Goal: Task Accomplishment & Management: Use online tool/utility

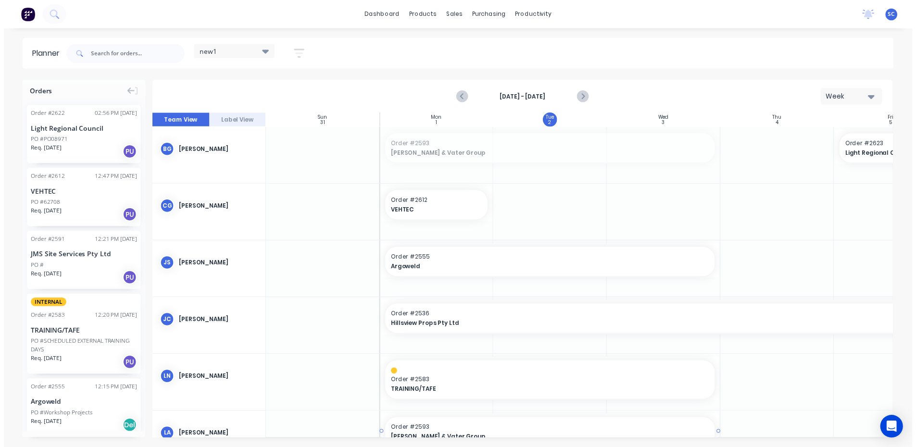
scroll to position [2, 0]
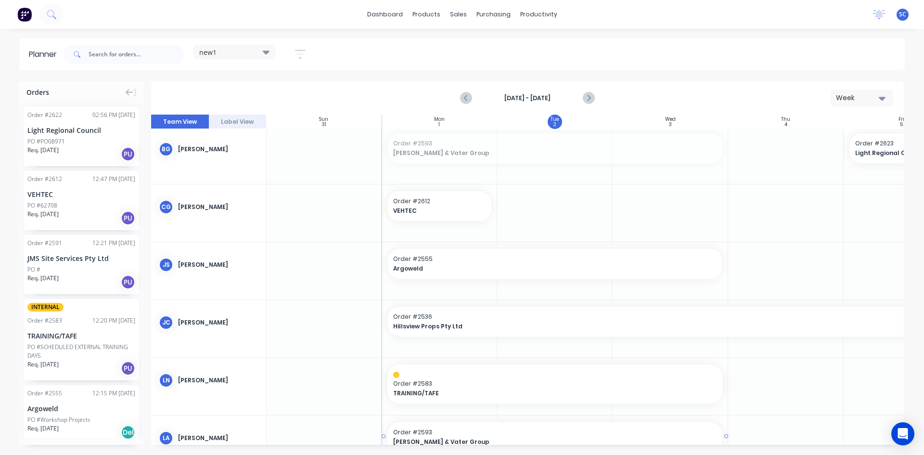
click at [383, 61] on div "new1 Save new view None edit new1 (Default) edit employee week edit new edit Pl…" at bounding box center [483, 54] width 843 height 29
click at [372, 78] on div "Planner new1 Save new view None edit new1 (Default) edit employee week edit new…" at bounding box center [462, 246] width 924 height 416
click at [122, 198] on div "VEHTEC" at bounding box center [81, 194] width 108 height 10
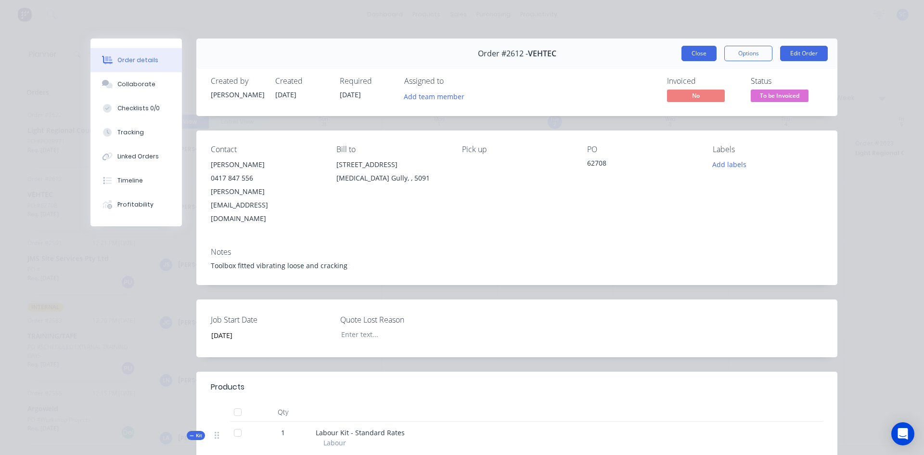
click at [699, 54] on button "Close" at bounding box center [698, 53] width 35 height 15
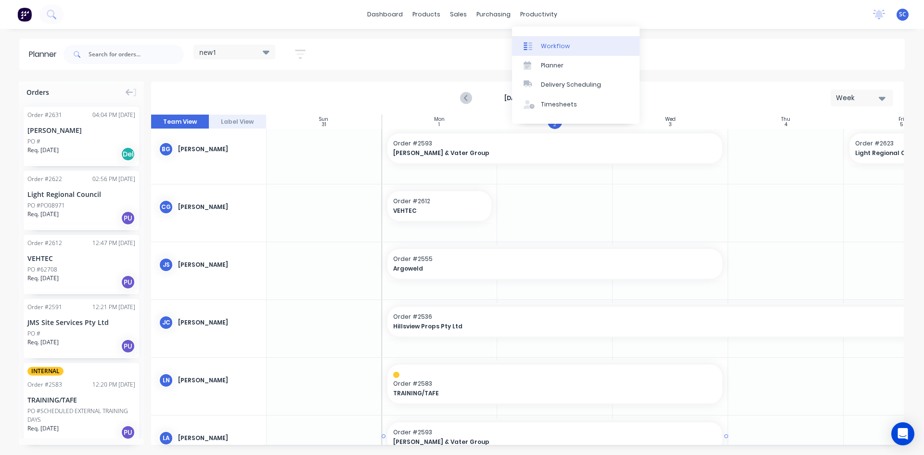
click at [556, 47] on div "Workflow" at bounding box center [555, 46] width 29 height 9
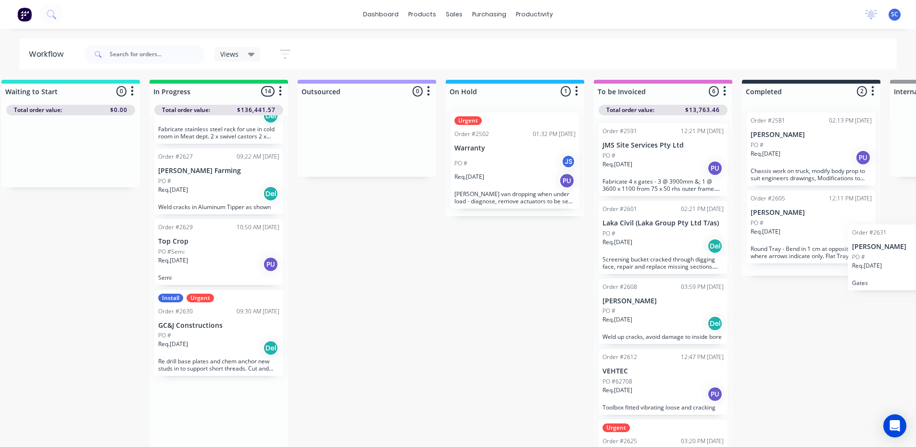
scroll to position [9, 397]
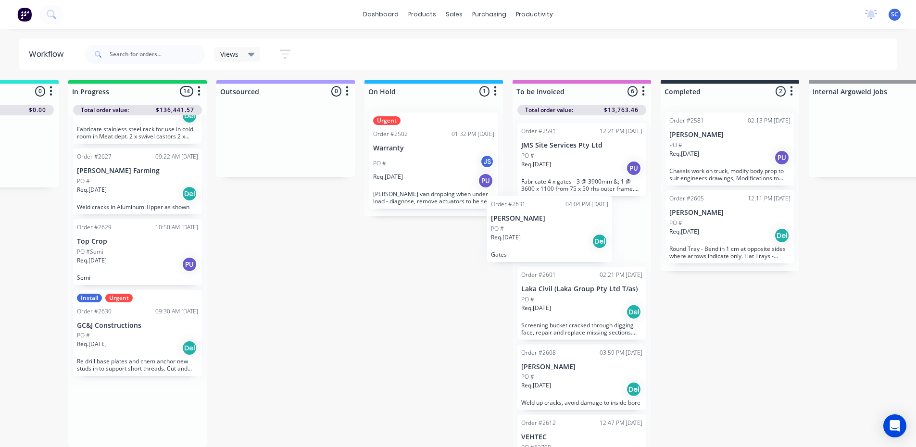
drag, startPoint x: 513, startPoint y: 414, endPoint x: 537, endPoint y: 236, distance: 179.6
click at [533, 236] on div "Submitted 12 Sort By Created date Required date Order number Customer name Most…" at bounding box center [398, 263] width 1604 height 367
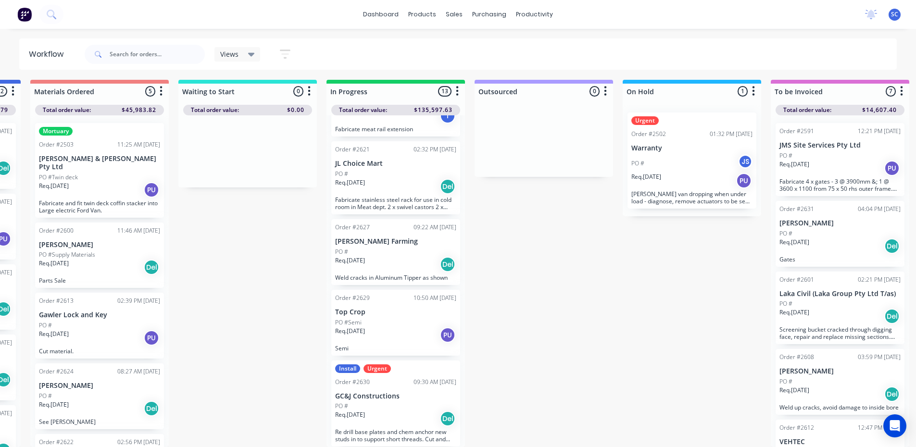
scroll to position [9, 0]
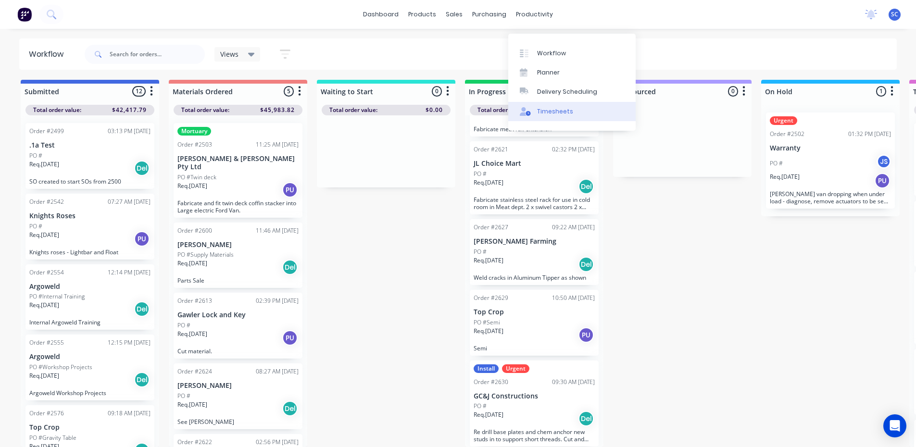
click at [553, 107] on div "Timesheets" at bounding box center [555, 111] width 36 height 9
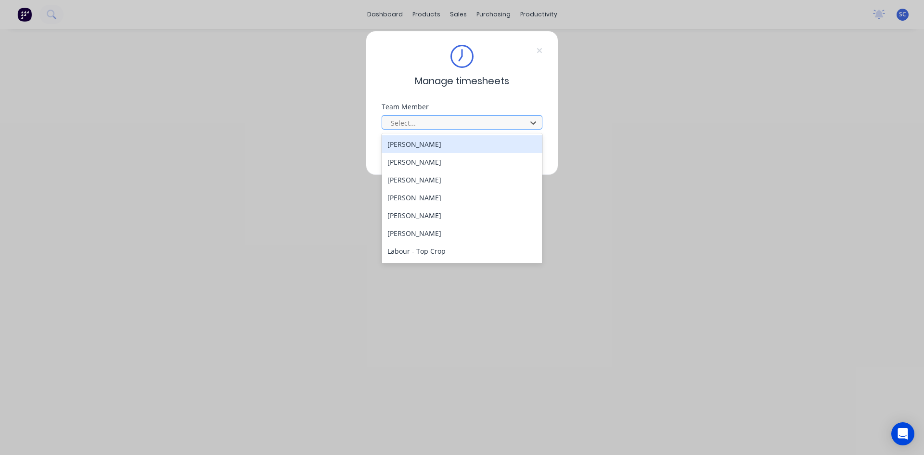
click at [463, 117] on div at bounding box center [456, 123] width 132 height 12
click at [464, 146] on div "[PERSON_NAME]" at bounding box center [461, 144] width 161 height 18
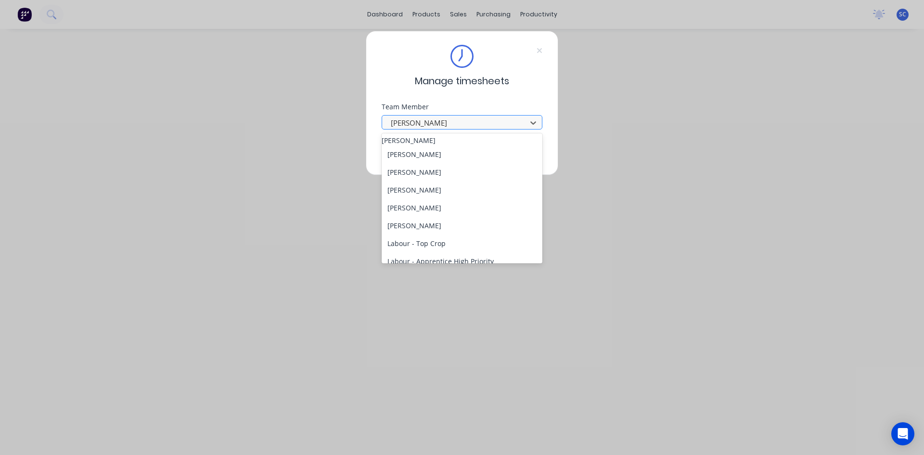
click at [453, 120] on div at bounding box center [456, 123] width 132 height 12
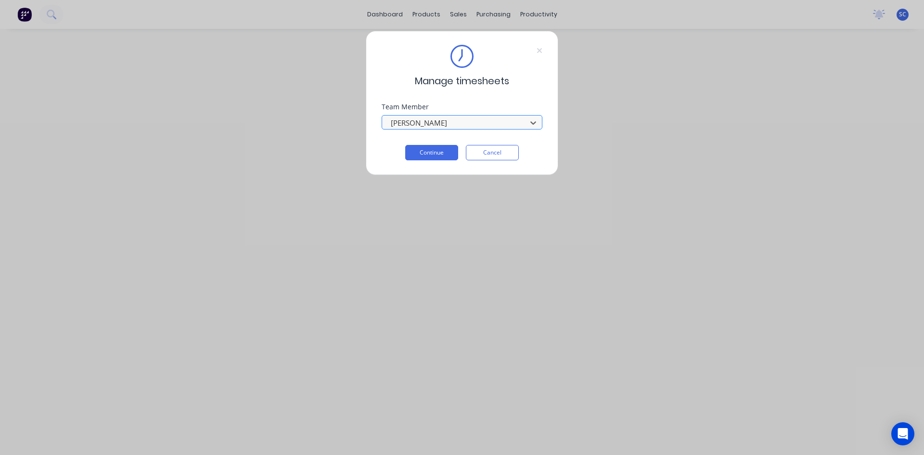
click at [460, 120] on div at bounding box center [456, 123] width 132 height 12
click at [449, 155] on button "Continue" at bounding box center [431, 152] width 53 height 15
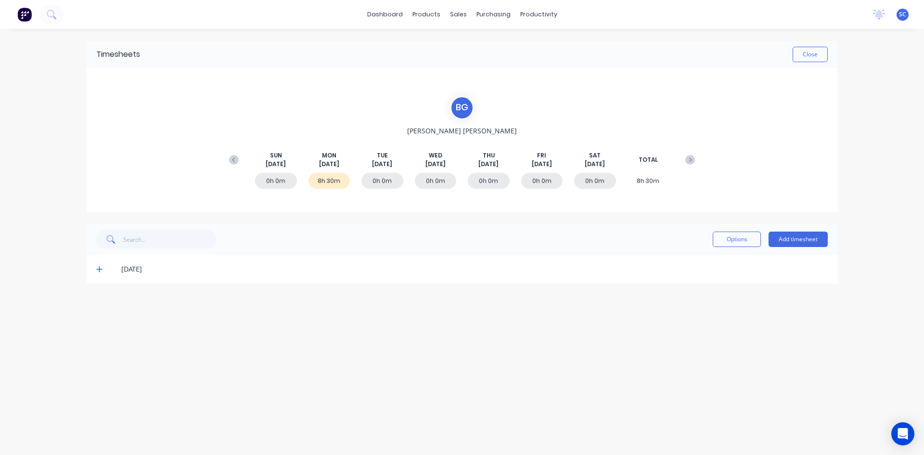
click at [99, 269] on icon at bounding box center [99, 269] width 6 height 6
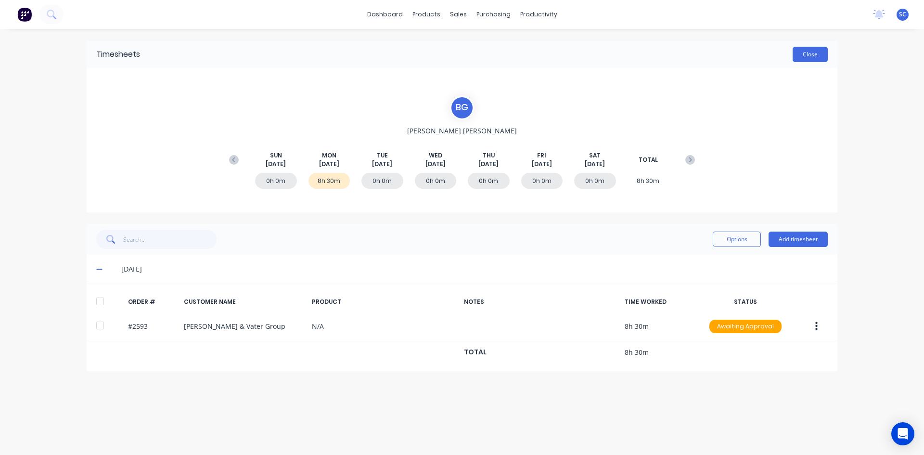
click at [816, 53] on button "Close" at bounding box center [809, 54] width 35 height 15
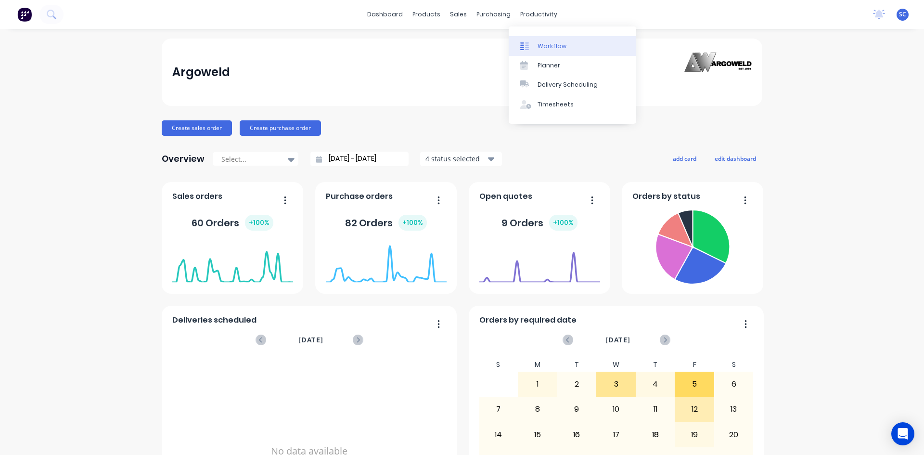
click at [547, 49] on div "Workflow" at bounding box center [551, 46] width 29 height 9
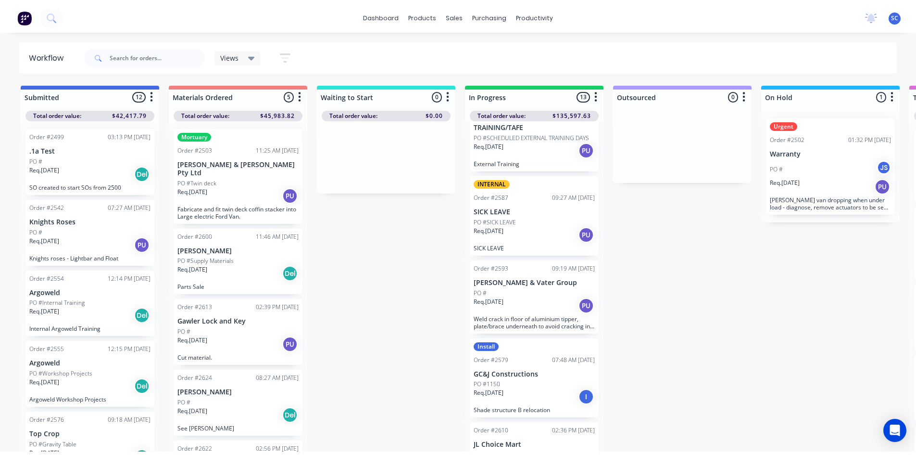
scroll to position [337, 0]
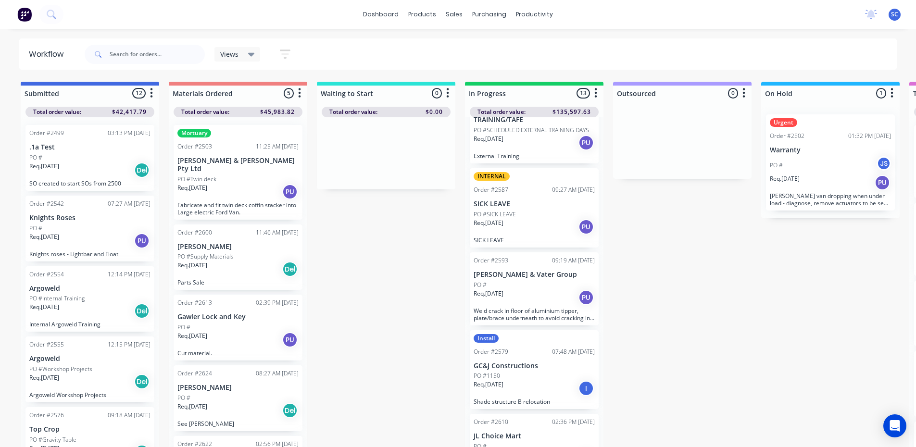
click at [548, 296] on div "Req. [DATE] PU" at bounding box center [534, 298] width 121 height 16
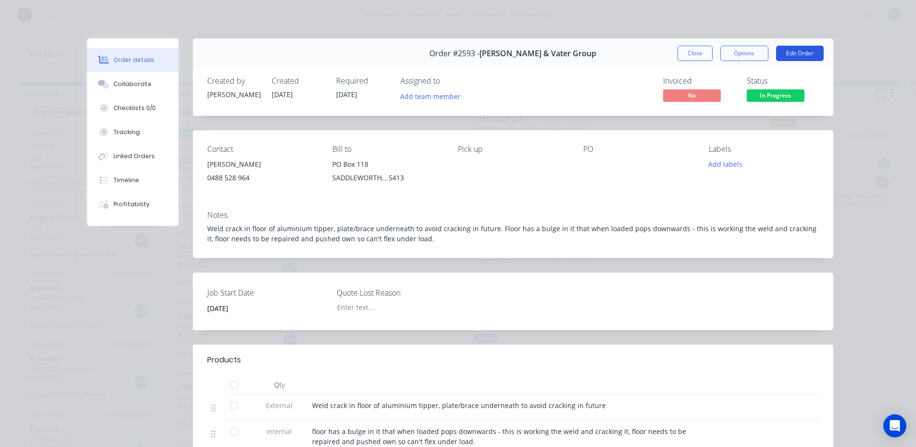
click at [793, 51] on button "Edit Order" at bounding box center [800, 53] width 48 height 15
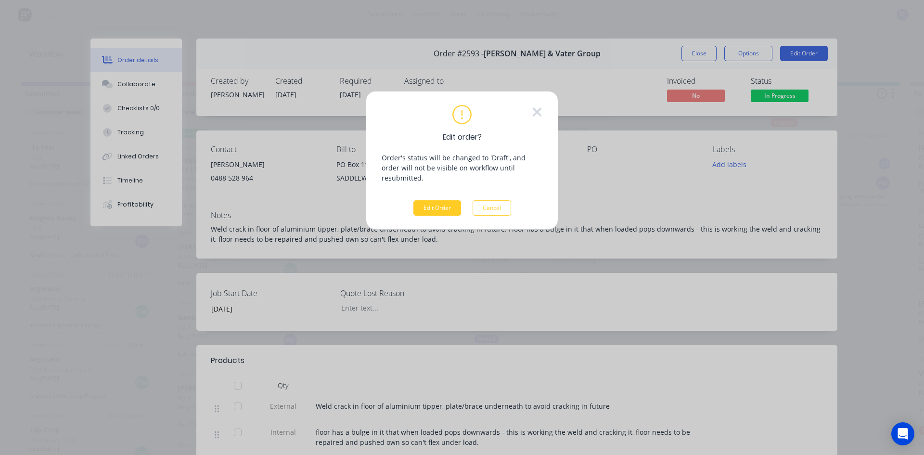
click at [448, 200] on button "Edit Order" at bounding box center [437, 207] width 48 height 15
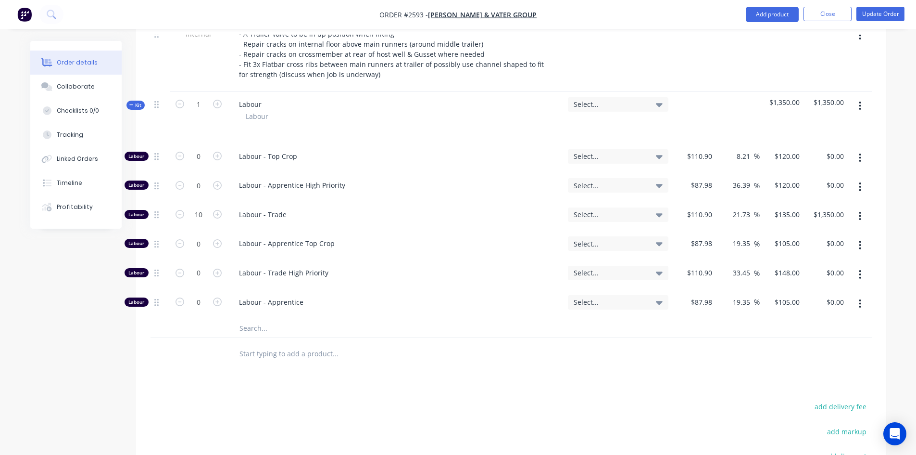
scroll to position [481, 0]
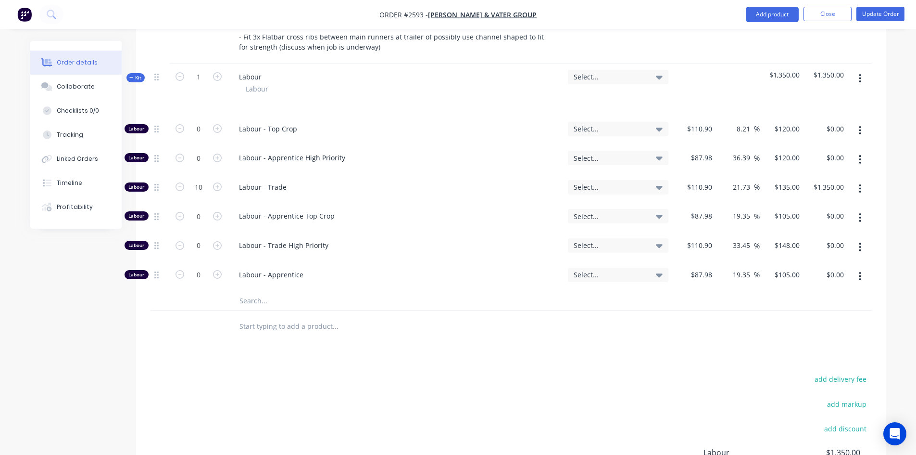
click at [258, 328] on input "text" at bounding box center [335, 325] width 192 height 19
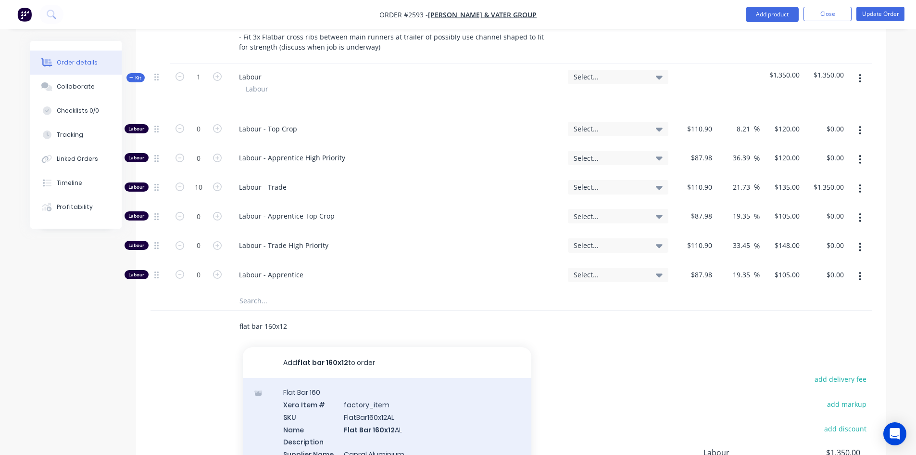
type input "flat bar 160x12"
click at [332, 406] on div "Flat Bar 160 Xero Item # factory_item SKU FlatBar160x12AL Name Flat Bar 160x12 …" at bounding box center [387, 429] width 289 height 102
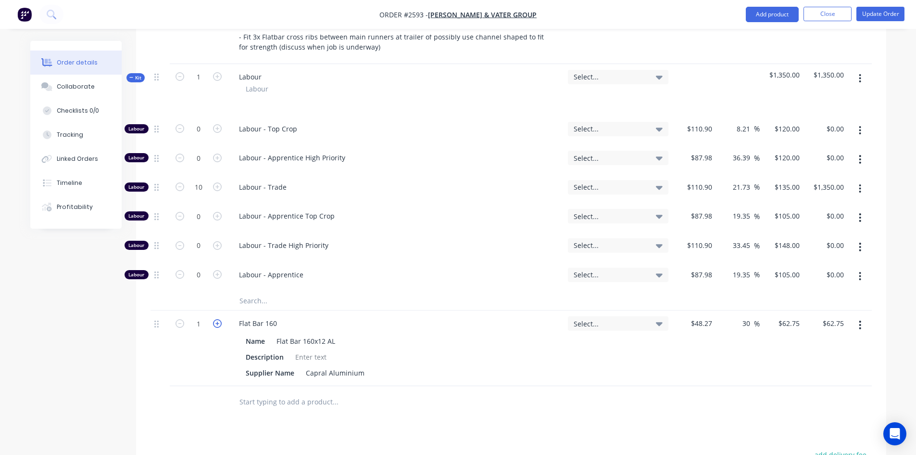
click at [215, 325] on icon "button" at bounding box center [217, 323] width 9 height 9
type input "2"
type input "$125.50"
click at [215, 325] on icon "button" at bounding box center [217, 323] width 9 height 9
type input "3"
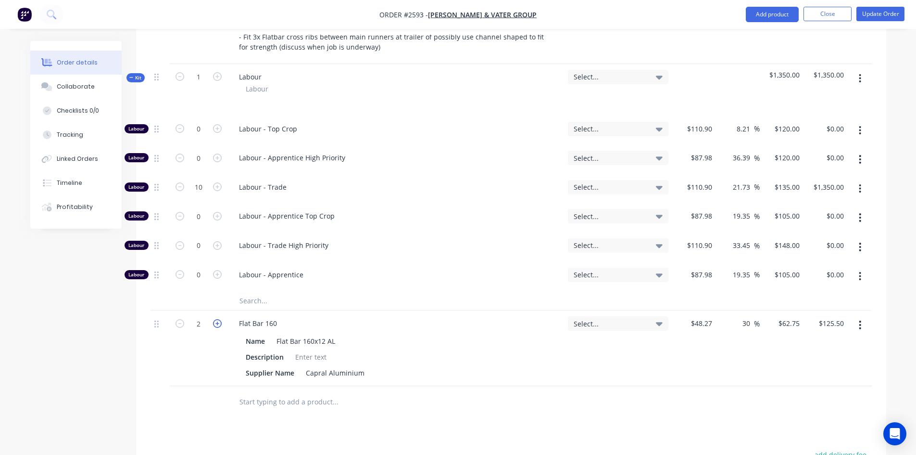
type input "$188.25"
click at [215, 325] on icon "button" at bounding box center [217, 323] width 9 height 9
type input "4"
type input "$251.00"
click at [215, 325] on icon "button" at bounding box center [217, 323] width 9 height 9
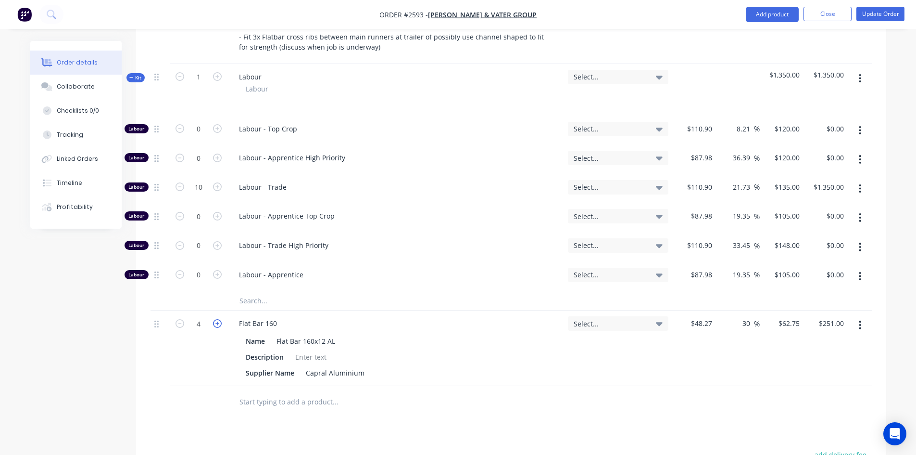
type input "5"
type input "$313.75"
click at [181, 325] on icon "button" at bounding box center [180, 323] width 9 height 9
type input "4"
type input "$251.00"
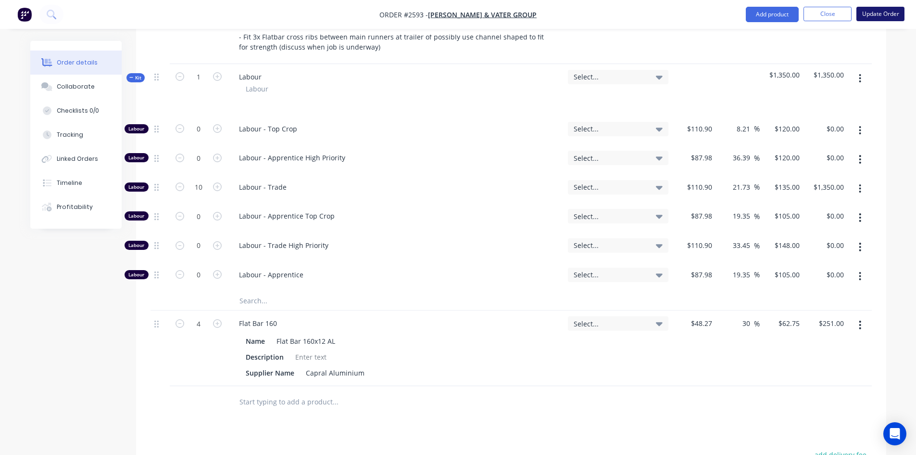
click at [881, 12] on button "Update Order" at bounding box center [881, 14] width 48 height 14
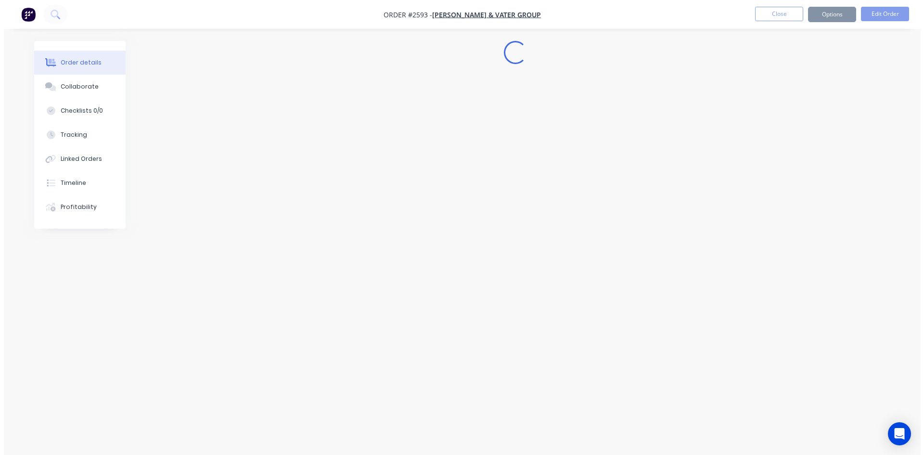
scroll to position [0, 0]
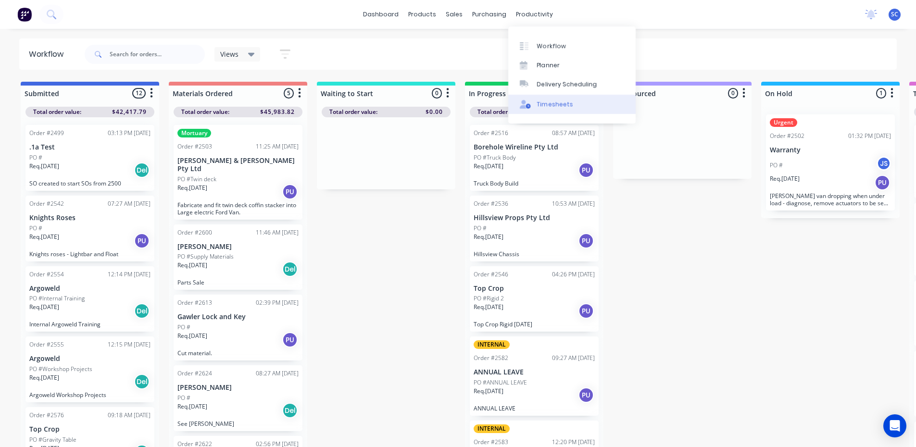
click at [542, 106] on div "Timesheets" at bounding box center [555, 104] width 36 height 9
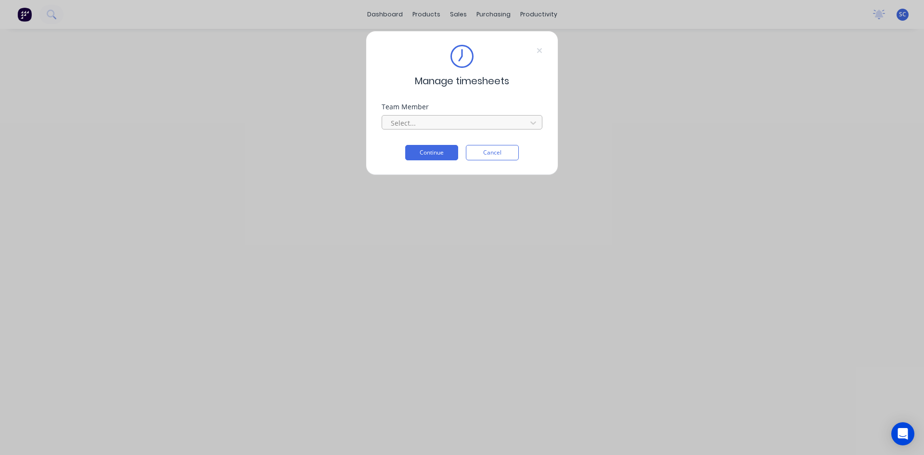
click at [421, 119] on div at bounding box center [456, 123] width 132 height 12
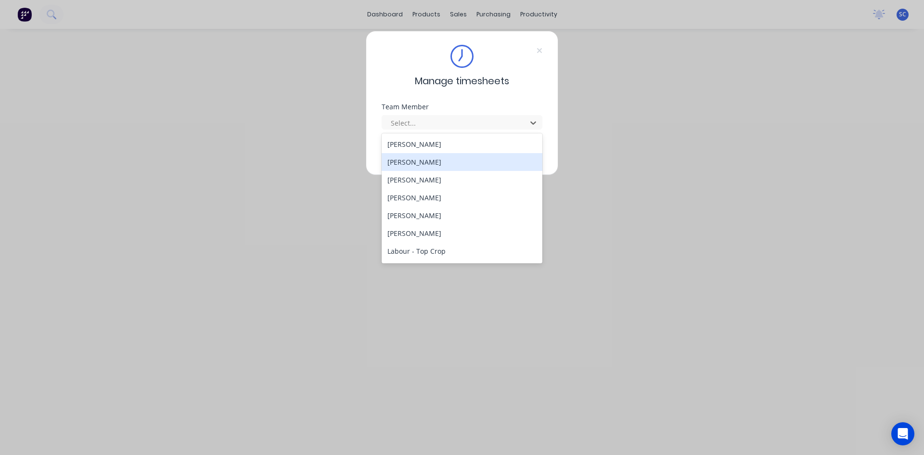
click at [435, 163] on div "[PERSON_NAME]" at bounding box center [461, 162] width 161 height 18
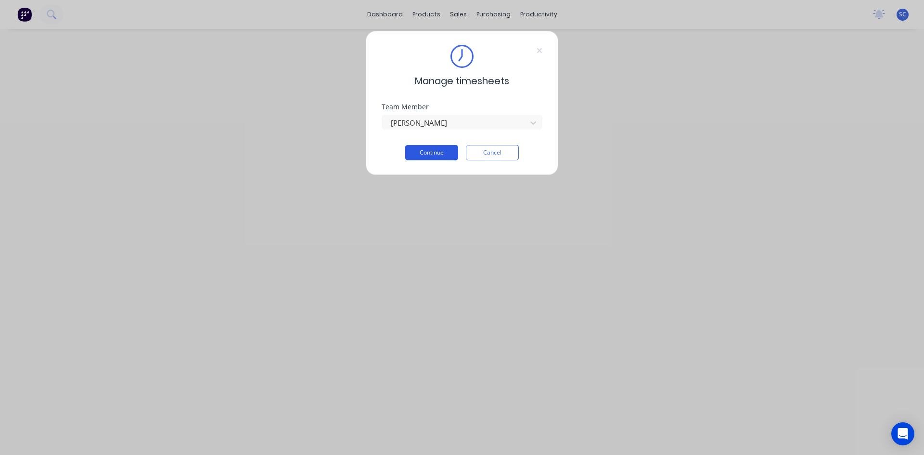
click at [444, 155] on button "Continue" at bounding box center [431, 152] width 53 height 15
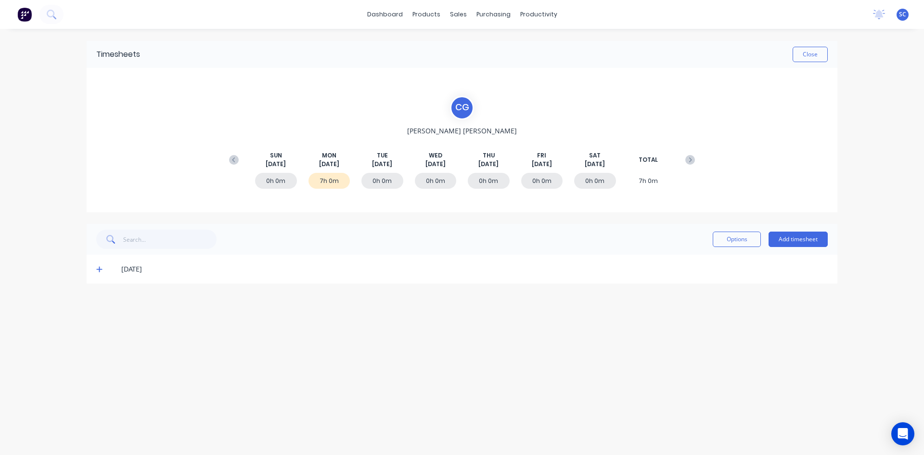
click at [99, 272] on icon at bounding box center [99, 269] width 6 height 7
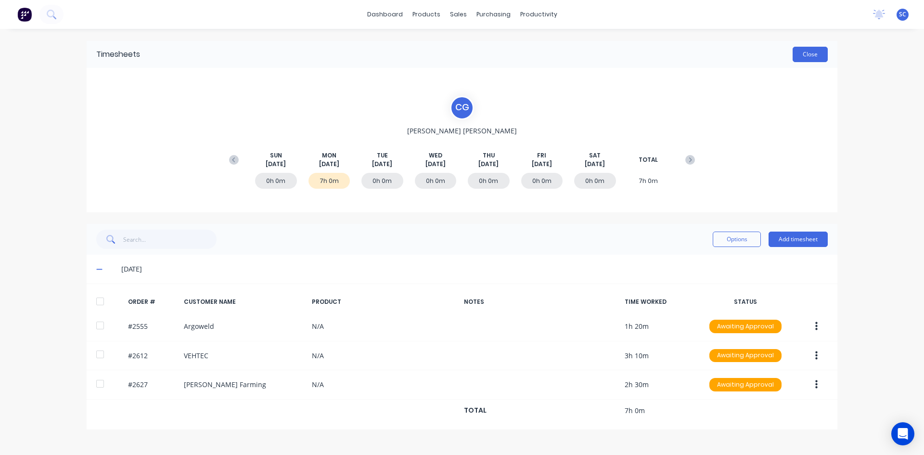
click at [798, 56] on button "Close" at bounding box center [809, 54] width 35 height 15
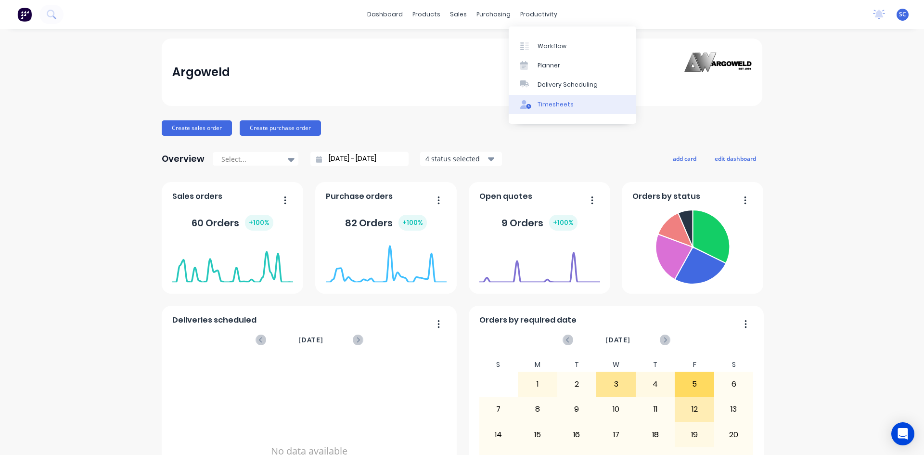
click at [547, 106] on div "Timesheets" at bounding box center [555, 104] width 36 height 9
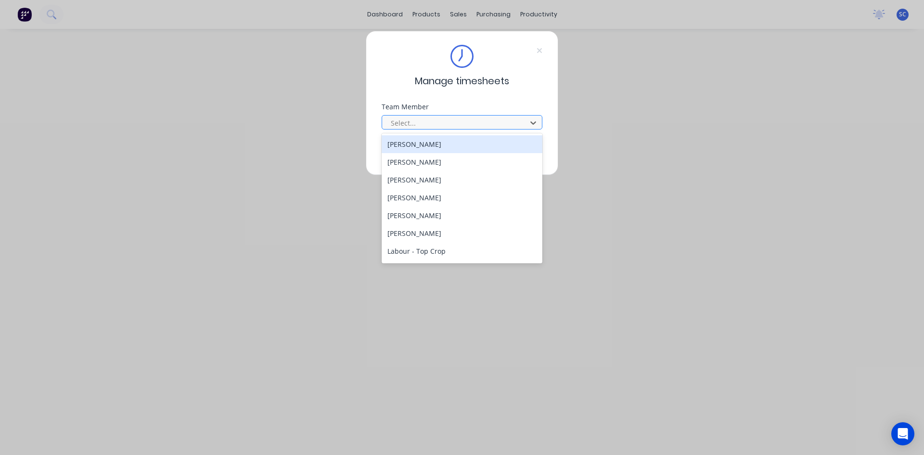
click at [446, 121] on div at bounding box center [456, 123] width 132 height 12
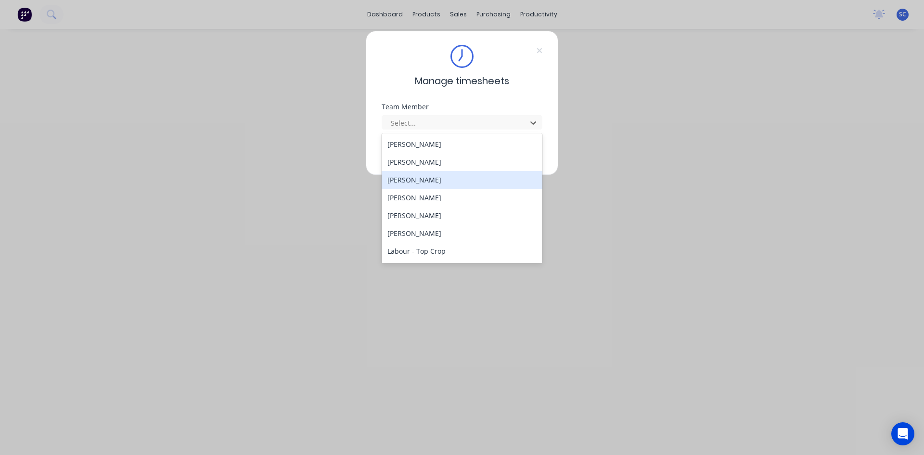
click at [432, 179] on div "[PERSON_NAME]" at bounding box center [461, 180] width 161 height 18
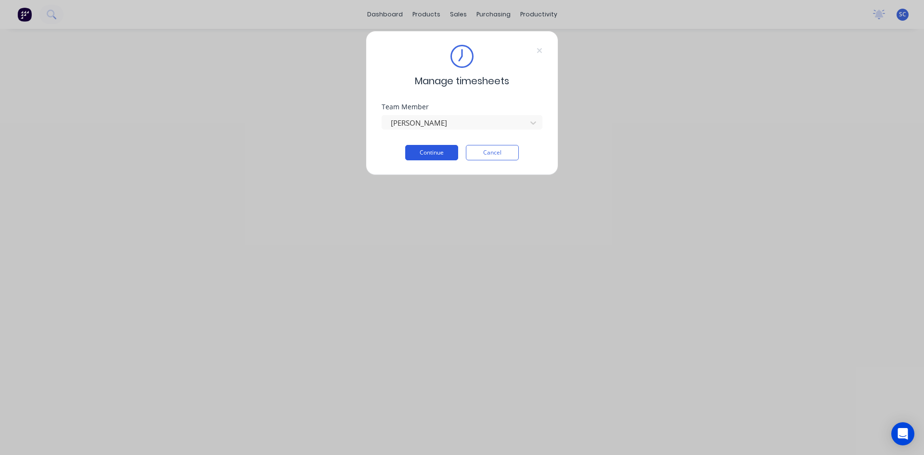
click at [427, 152] on button "Continue" at bounding box center [431, 152] width 53 height 15
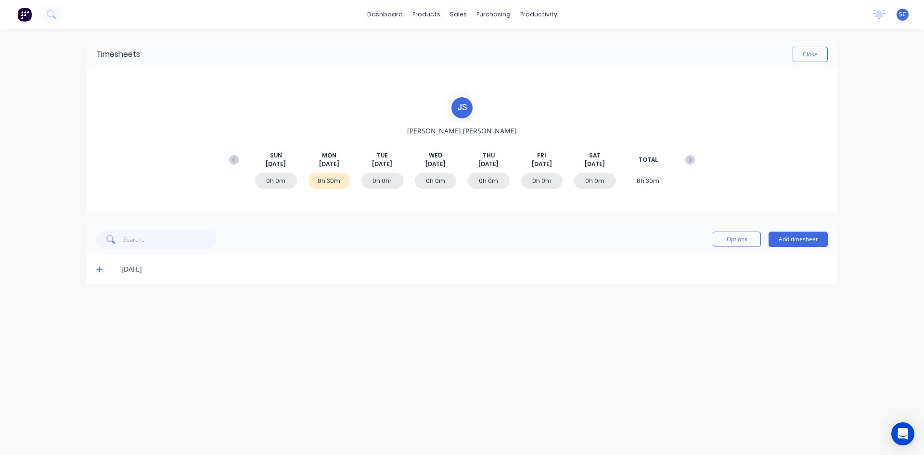
click at [98, 269] on icon at bounding box center [99, 269] width 6 height 6
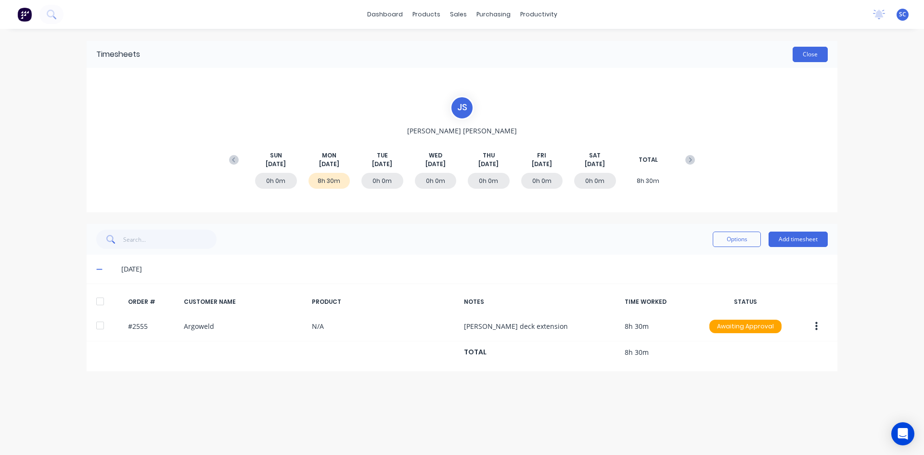
click at [797, 54] on button "Close" at bounding box center [809, 54] width 35 height 15
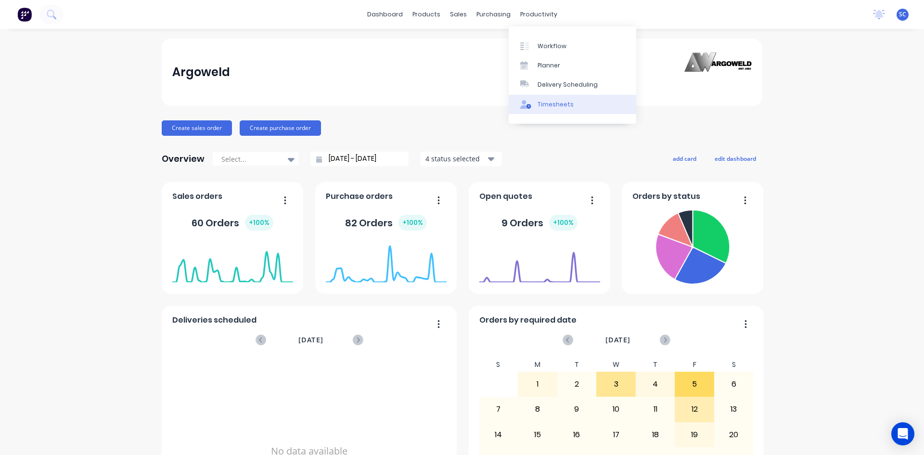
click at [547, 102] on div "Timesheets" at bounding box center [555, 104] width 36 height 9
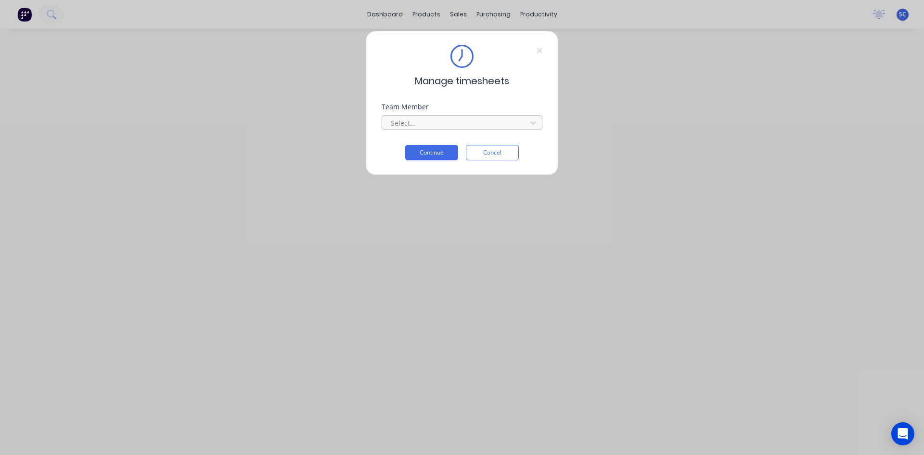
click at [490, 119] on div at bounding box center [456, 123] width 132 height 12
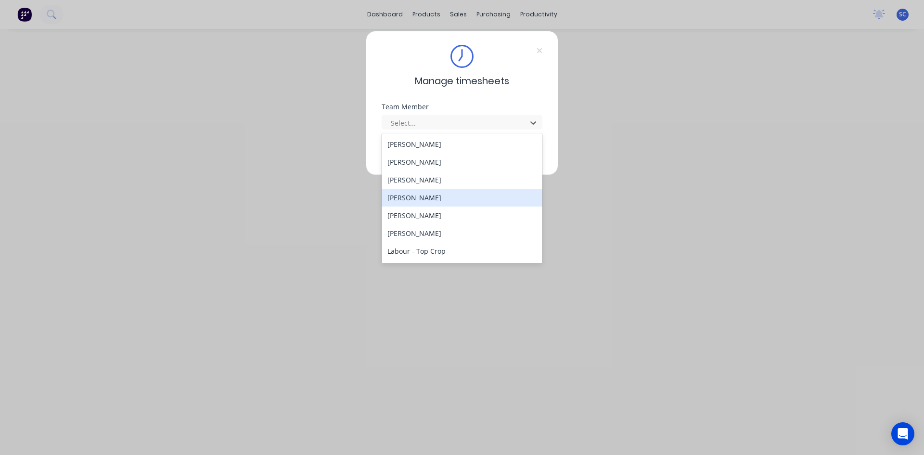
click at [438, 202] on div "[PERSON_NAME]" at bounding box center [461, 198] width 161 height 18
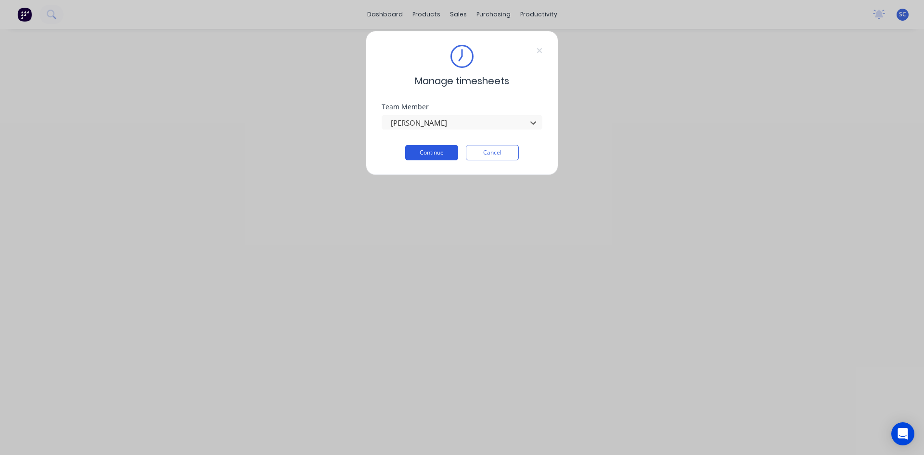
click at [434, 151] on button "Continue" at bounding box center [431, 152] width 53 height 15
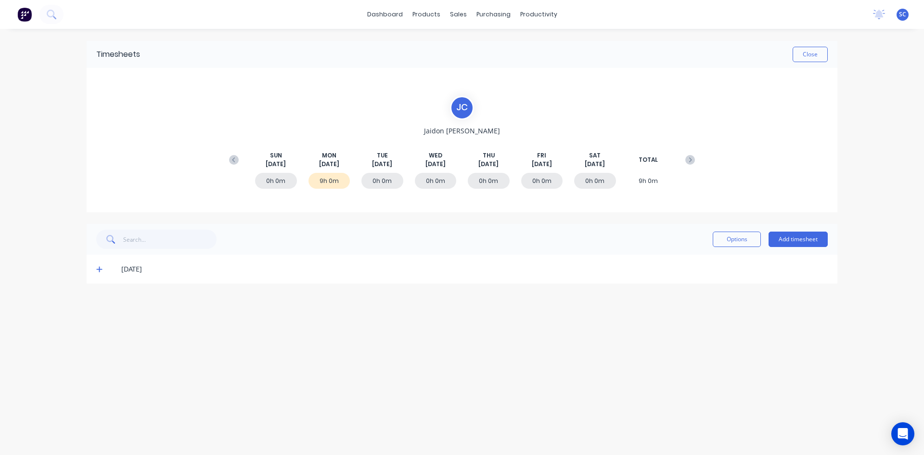
click at [100, 269] on icon at bounding box center [99, 269] width 6 height 6
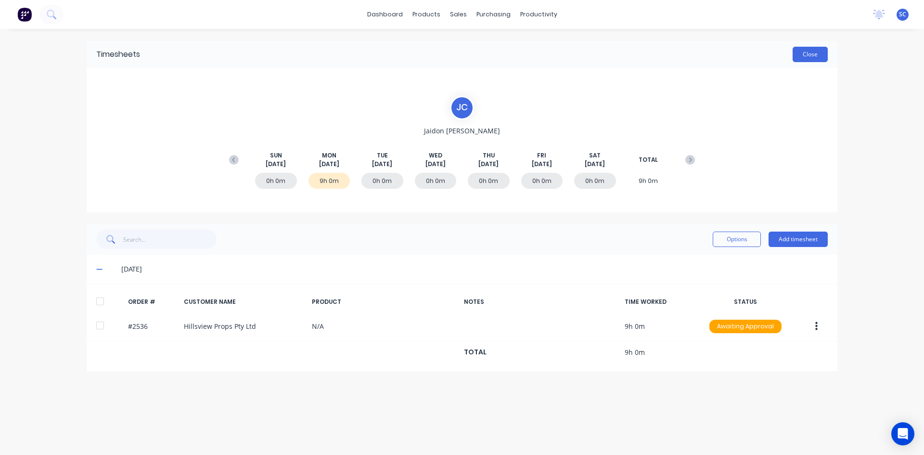
click at [797, 53] on button "Close" at bounding box center [809, 54] width 35 height 15
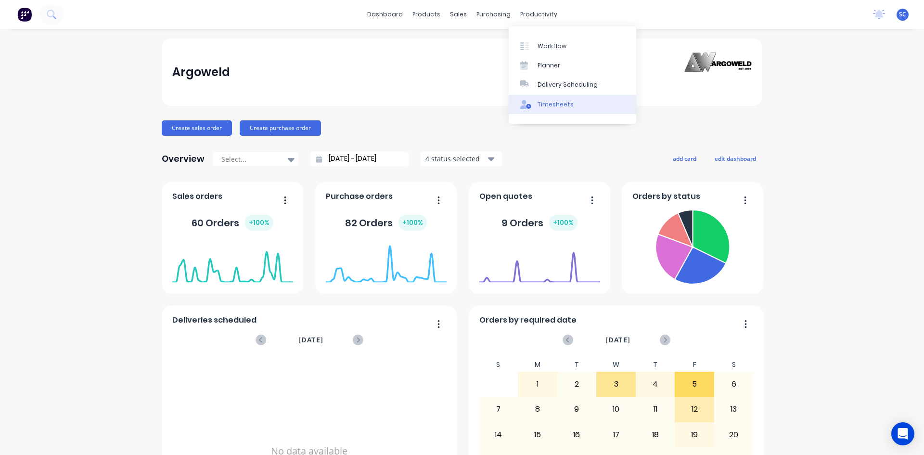
click at [544, 102] on div "Timesheets" at bounding box center [555, 104] width 36 height 9
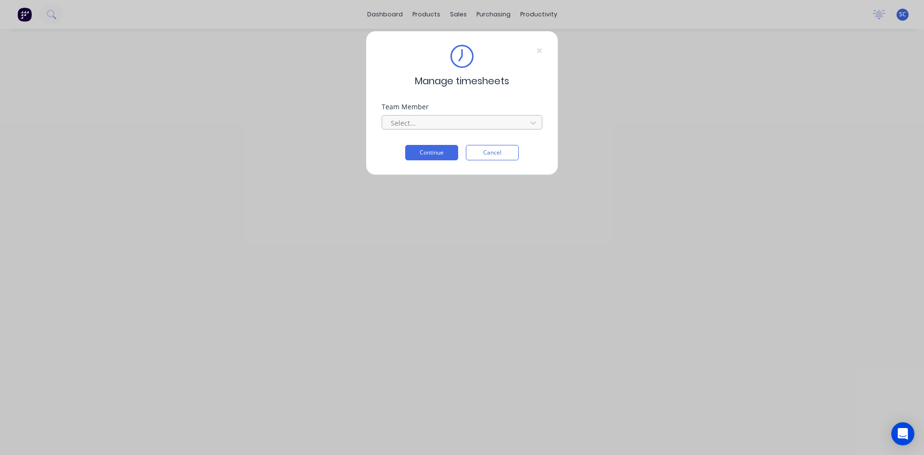
click at [488, 124] on div at bounding box center [456, 123] width 132 height 12
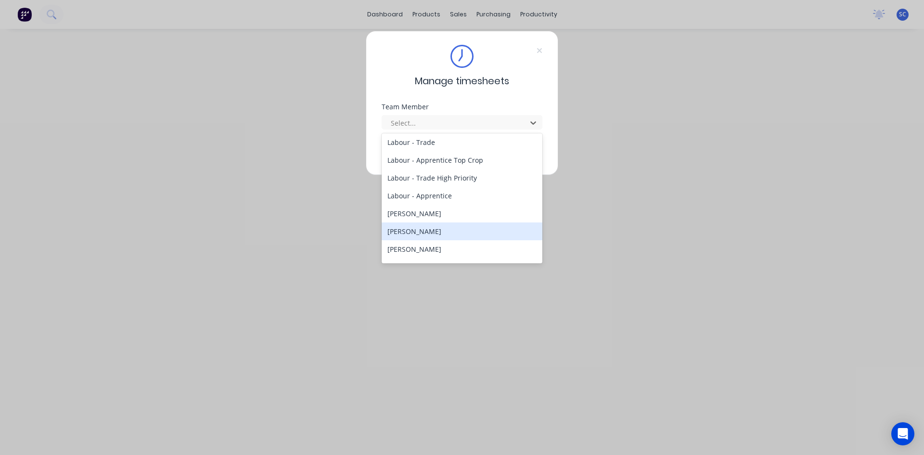
scroll to position [192, 0]
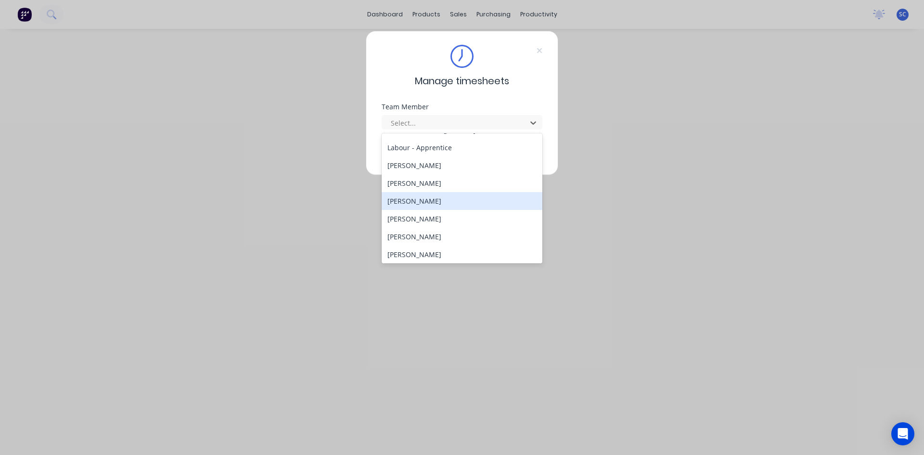
click at [444, 197] on div "[PERSON_NAME]" at bounding box center [461, 201] width 161 height 18
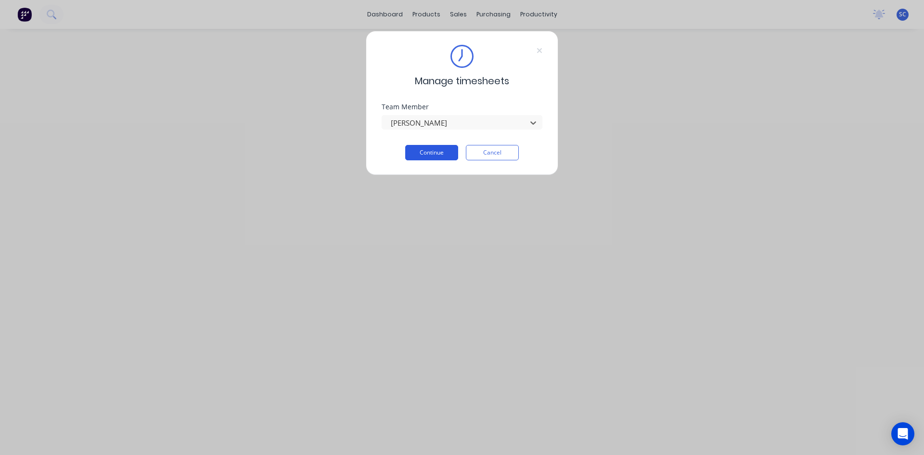
click at [414, 152] on button "Continue" at bounding box center [431, 152] width 53 height 15
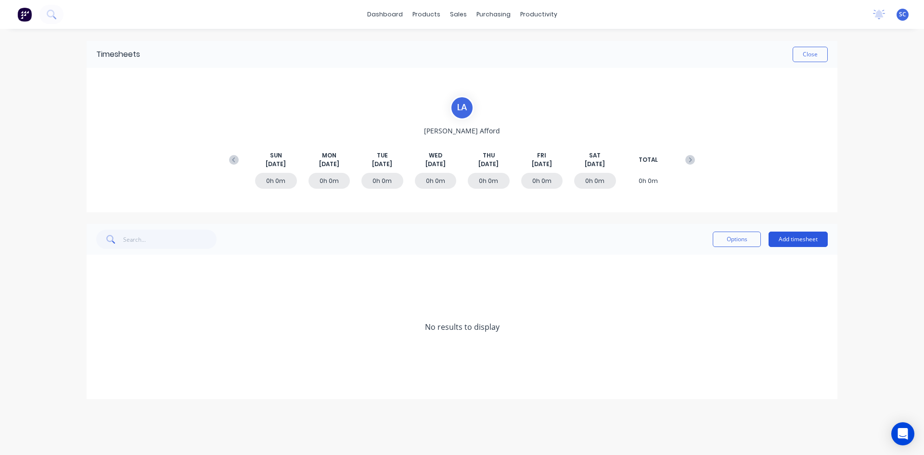
click at [797, 240] on button "Add timesheet" at bounding box center [797, 238] width 59 height 15
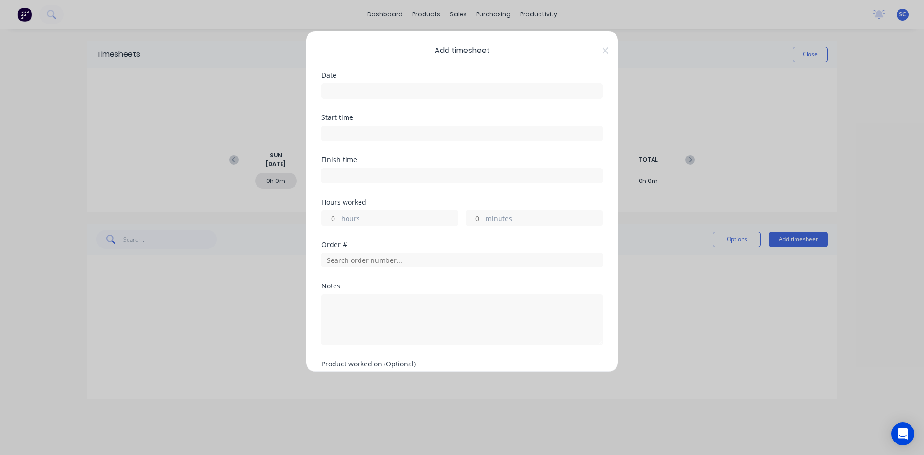
click at [420, 91] on input at bounding box center [462, 91] width 280 height 14
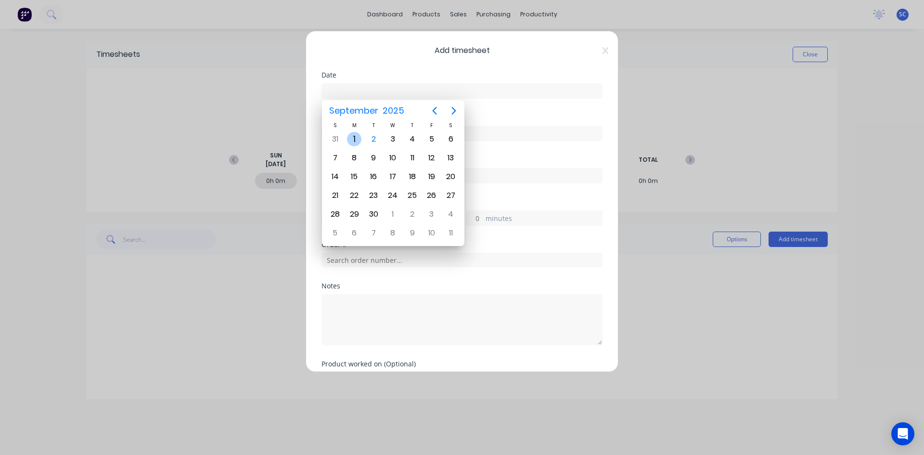
click at [352, 141] on div "1" at bounding box center [354, 139] width 14 height 14
type input "[DATE]"
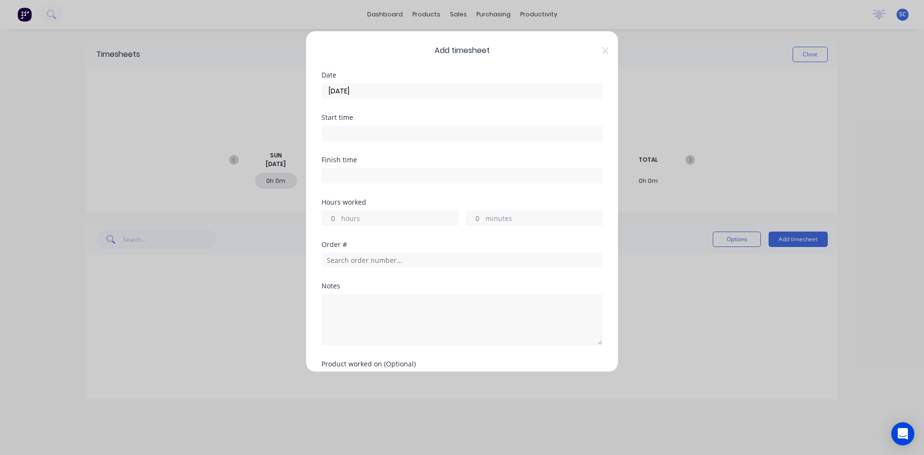
click at [357, 134] on input at bounding box center [462, 133] width 280 height 14
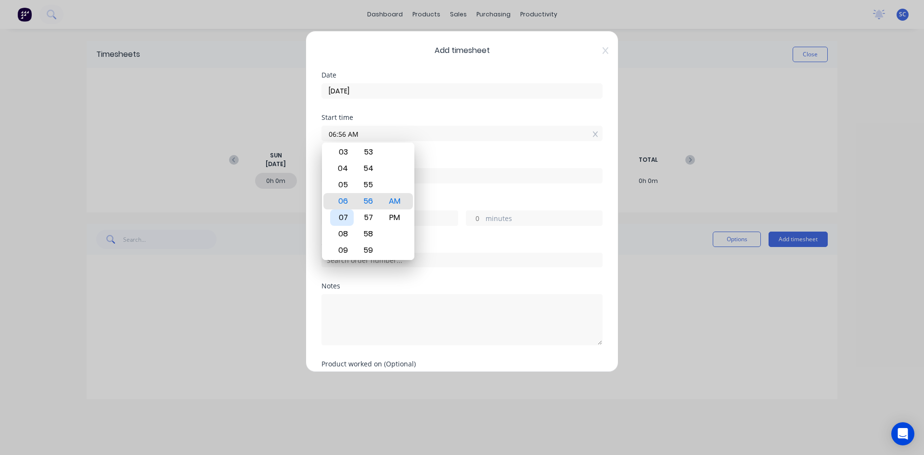
click at [346, 213] on div "07" at bounding box center [342, 217] width 24 height 16
type input "07:30 AM"
click at [380, 199] on div "00 01 02 03 04 05 06 07 08 09 10 11 12 13 14 15 16 17 18 19 20 21 22 23 24 25 2…" at bounding box center [368, 201] width 26 height 1325
click at [430, 189] on div "Finish time" at bounding box center [461, 177] width 281 height 42
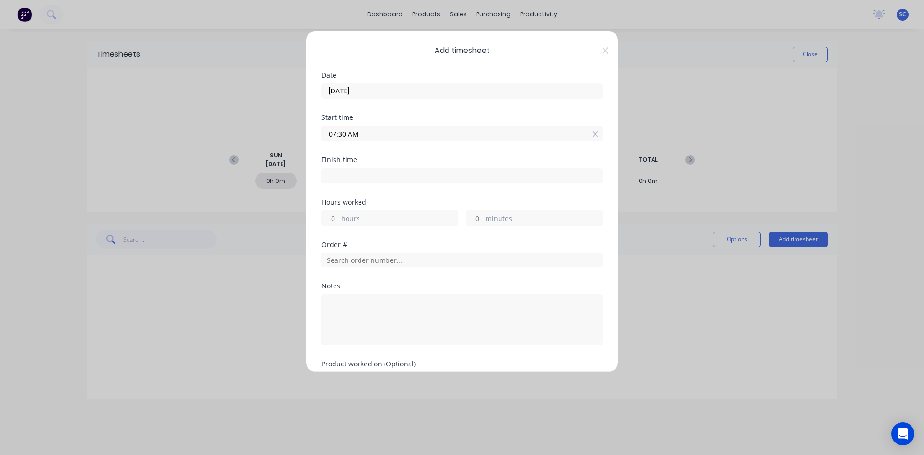
click at [385, 173] on input at bounding box center [462, 175] width 280 height 14
type input "06:57 AM"
type input "23"
type input "27"
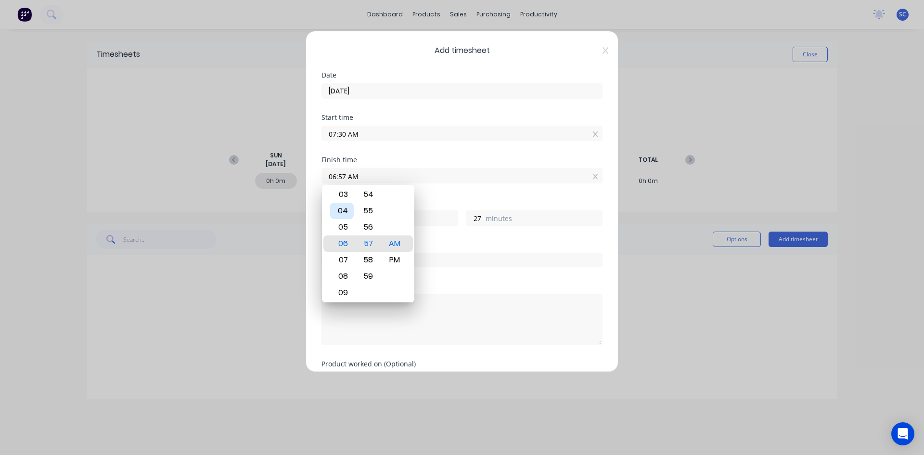
click at [335, 208] on div "04" at bounding box center [342, 210] width 24 height 16
type input "04:57 AM"
type input "21"
type input "04:52 AM"
type input "22"
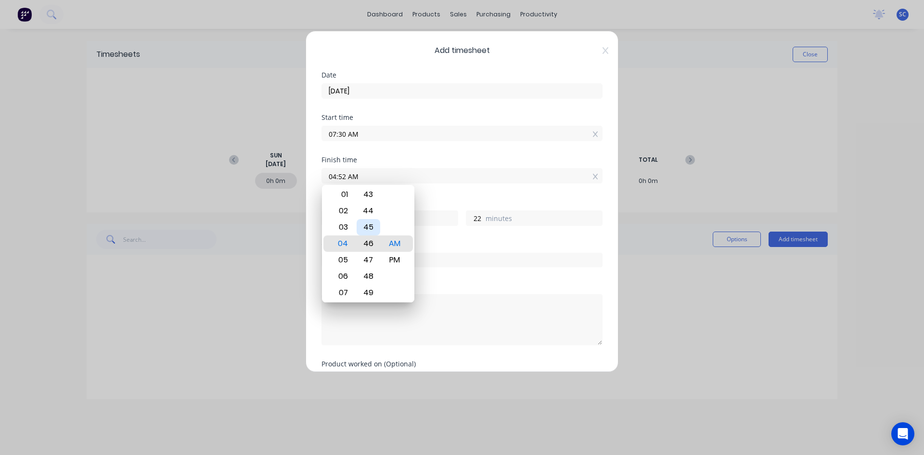
type input "04:46 AM"
type input "16"
type input "04:42 AM"
type input "12"
type input "04:37 AM"
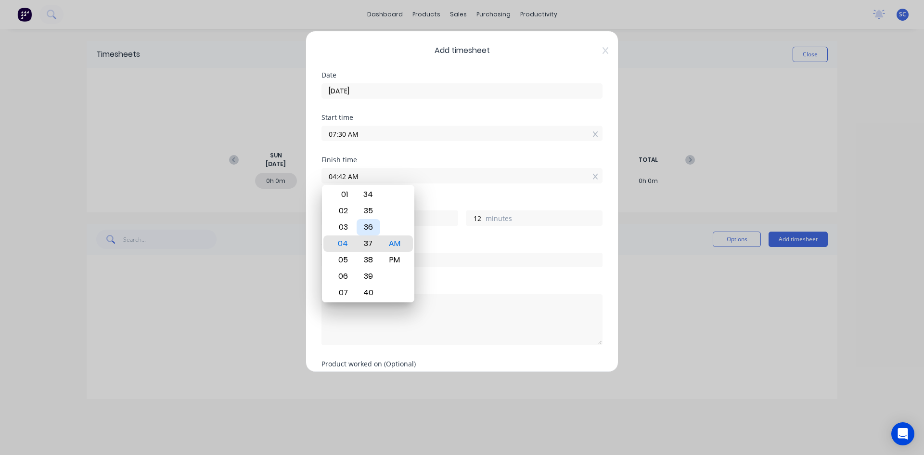
type input "7"
type input "04:32 AM"
type input "2"
type input "04:30 AM"
type input "0"
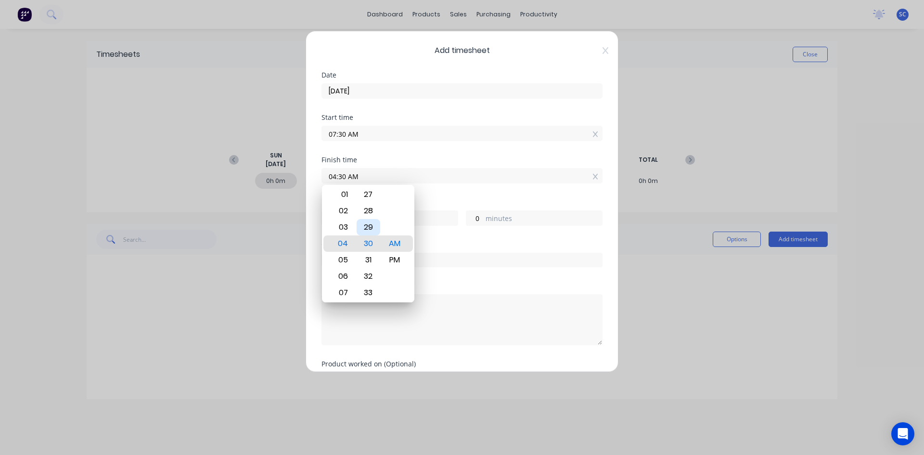
type input "04:29 AM"
type input "20"
type input "59"
type input "04:30 AM"
type input "21"
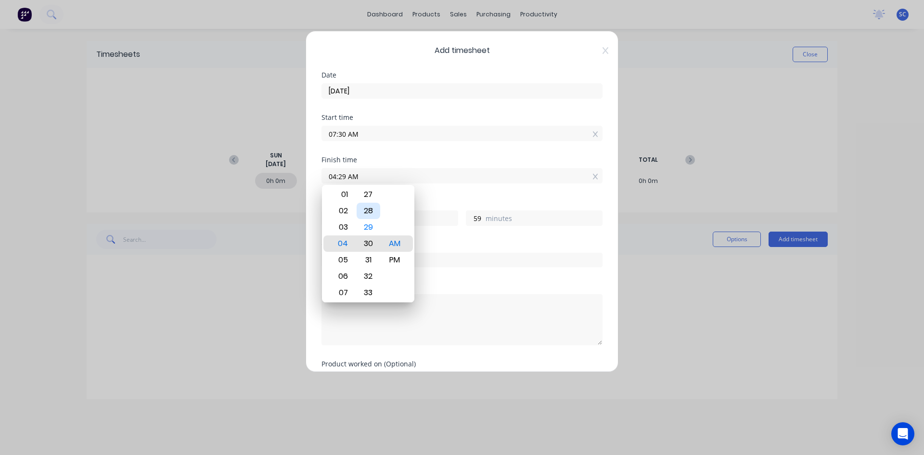
type input "0"
click at [396, 256] on div "PM" at bounding box center [395, 260] width 24 height 16
type input "04:30 PM"
type input "9"
click at [417, 238] on div "Hours worked 9 hours 0 minutes" at bounding box center [461, 220] width 281 height 42
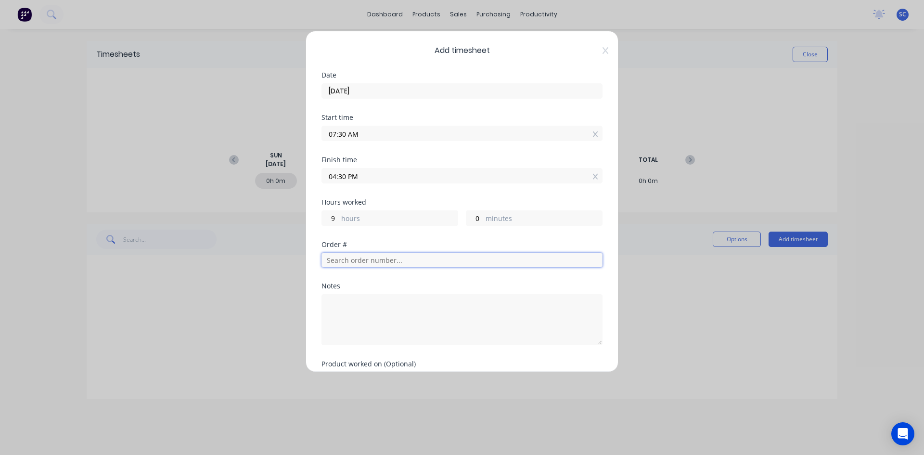
click at [381, 260] on input "text" at bounding box center [461, 260] width 281 height 14
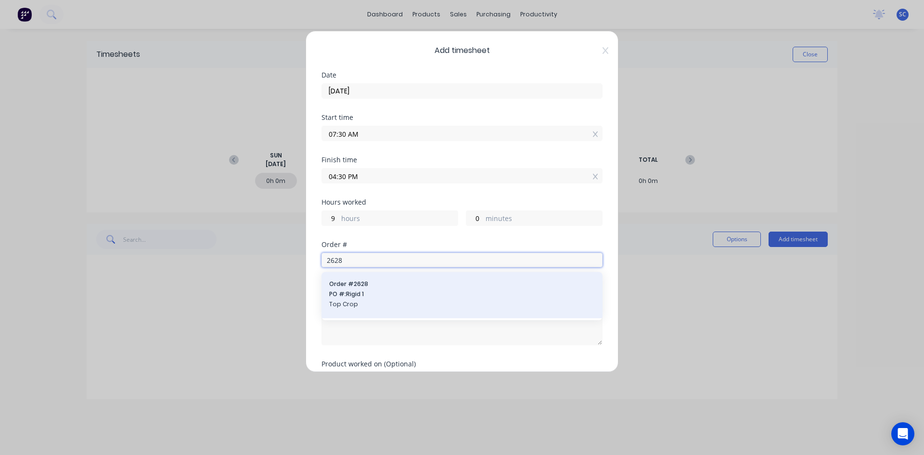
type input "2628"
click at [383, 300] on span "Top Crop" at bounding box center [462, 304] width 266 height 9
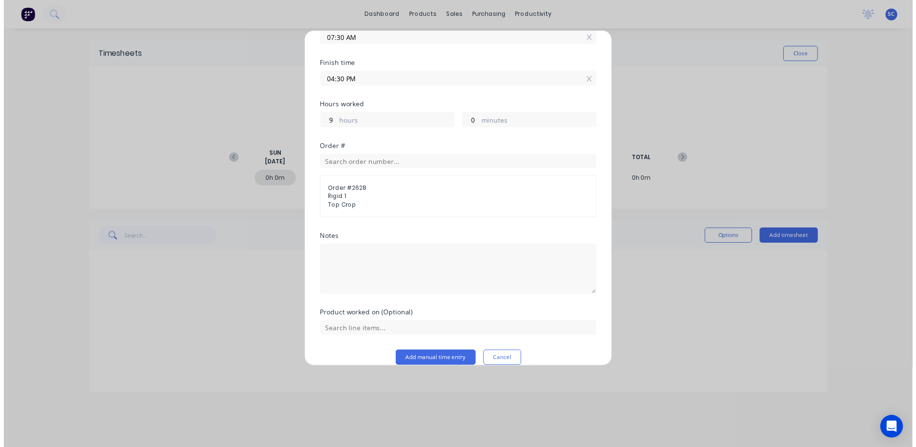
scroll to position [109, 0]
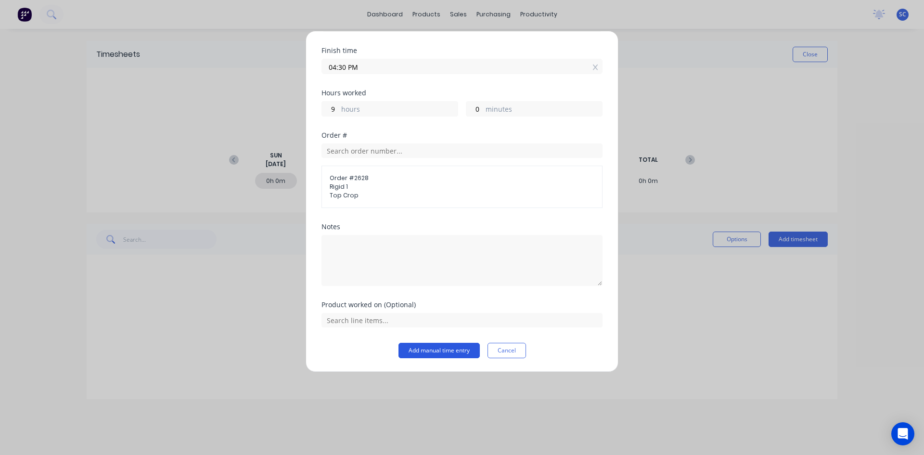
click at [437, 352] on button "Add manual time entry" at bounding box center [438, 349] width 81 height 15
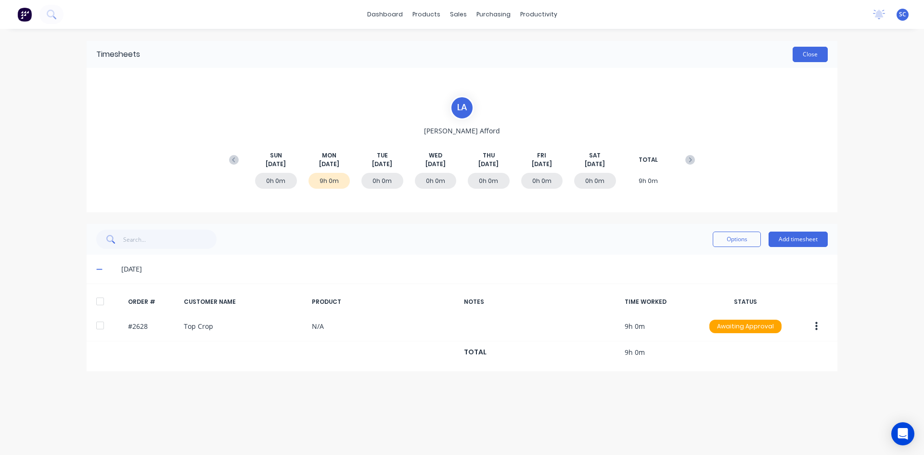
click at [798, 54] on button "Close" at bounding box center [809, 54] width 35 height 15
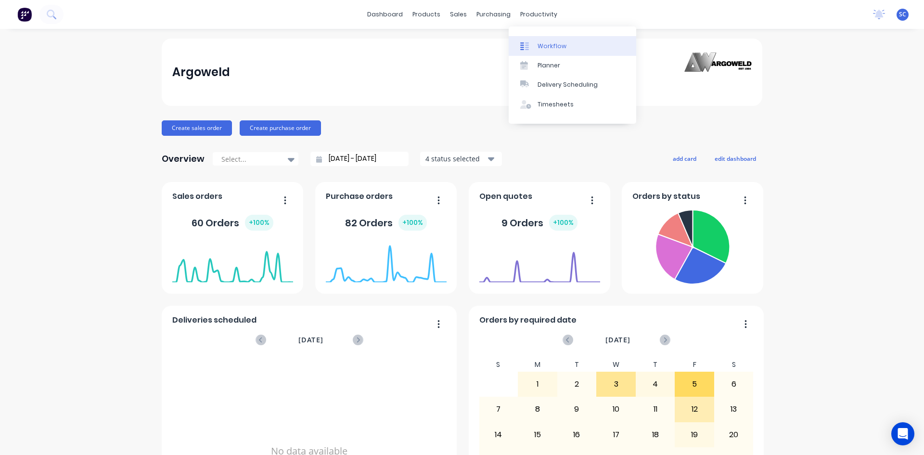
click at [545, 44] on div "Workflow" at bounding box center [551, 46] width 29 height 9
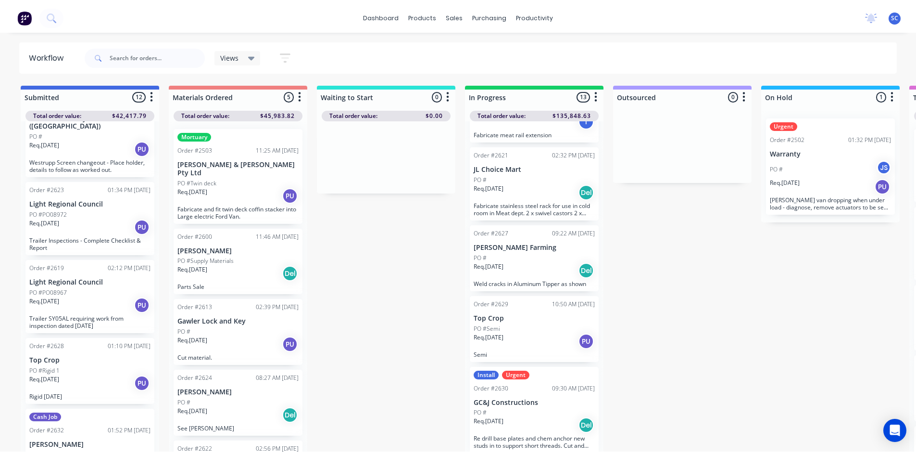
scroll to position [560, 0]
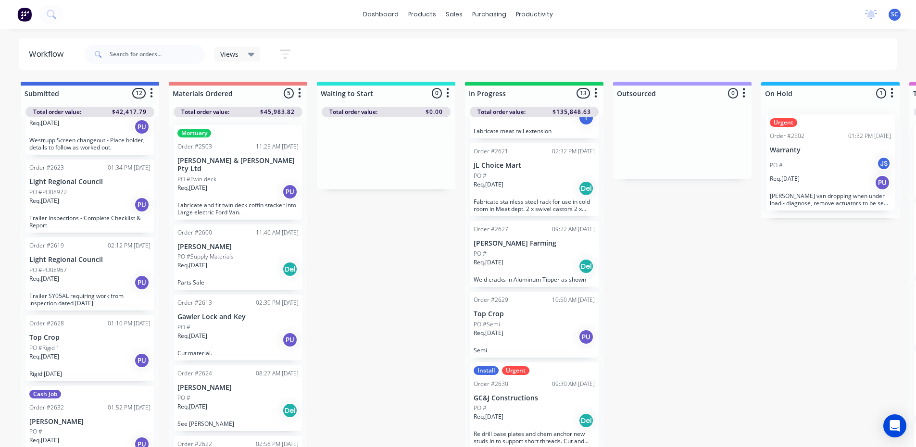
click at [73, 334] on p "Top Crop" at bounding box center [89, 338] width 121 height 8
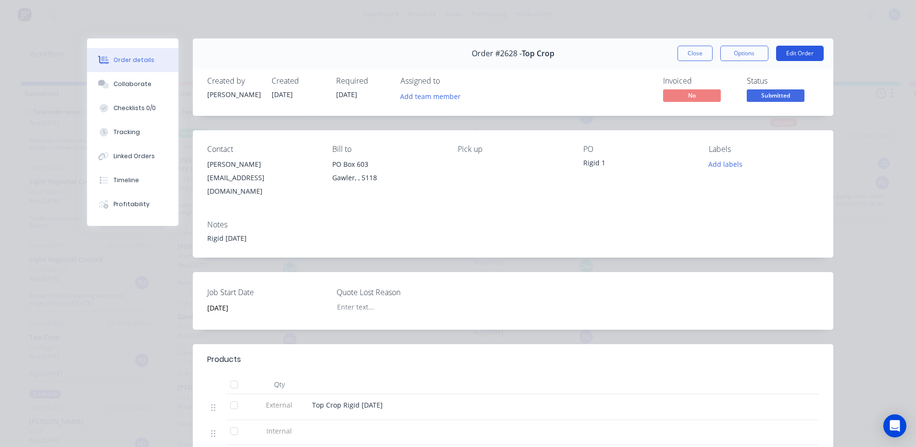
click at [785, 51] on button "Edit Order" at bounding box center [800, 53] width 48 height 15
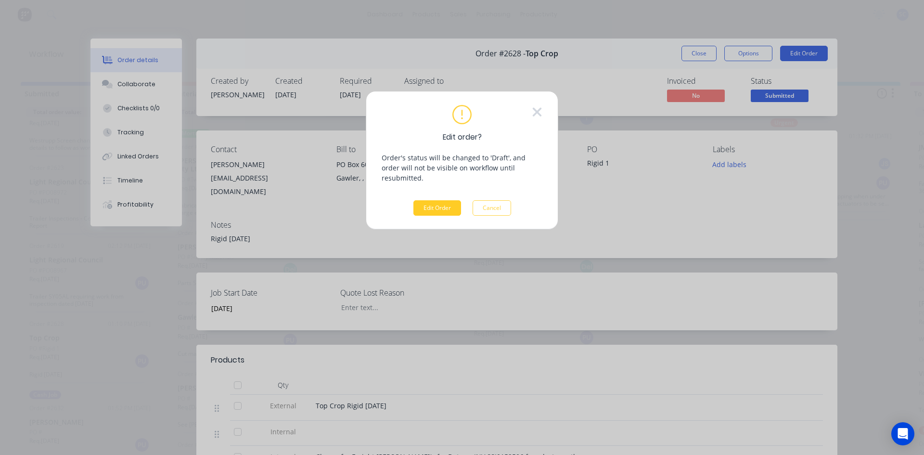
click at [428, 200] on button "Edit Order" at bounding box center [437, 207] width 48 height 15
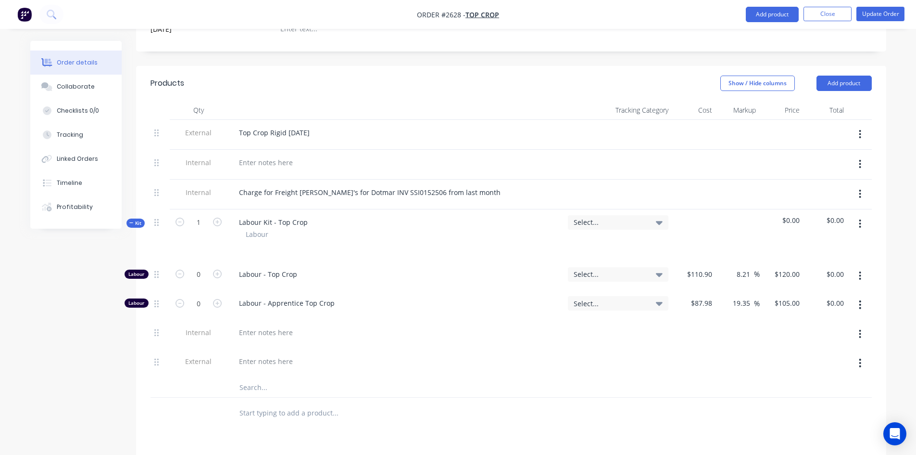
scroll to position [337, 0]
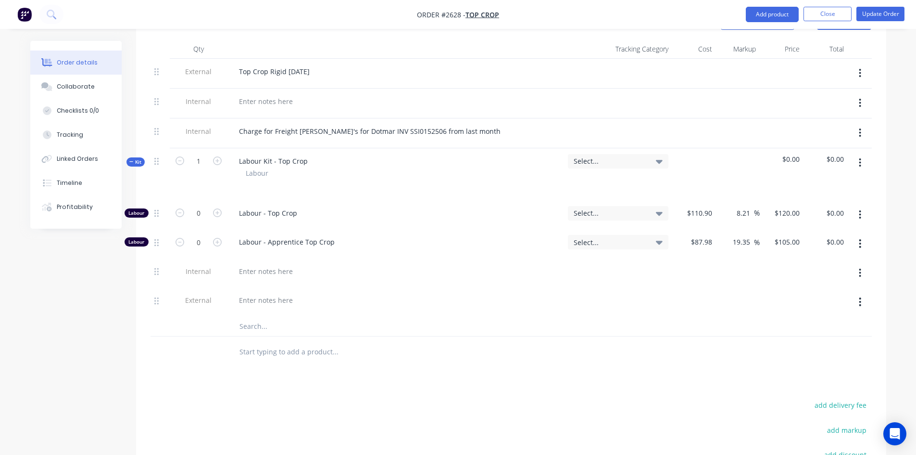
click at [295, 343] on input "text" at bounding box center [335, 351] width 192 height 19
type input "p"
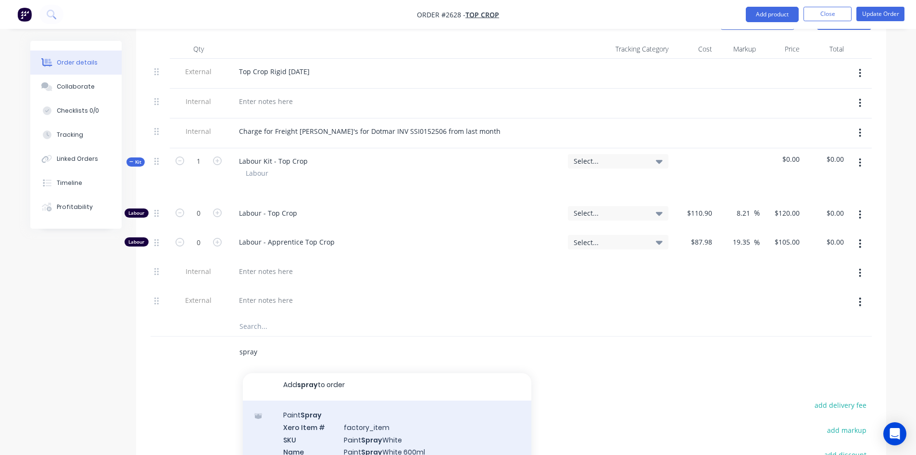
scroll to position [0, 0]
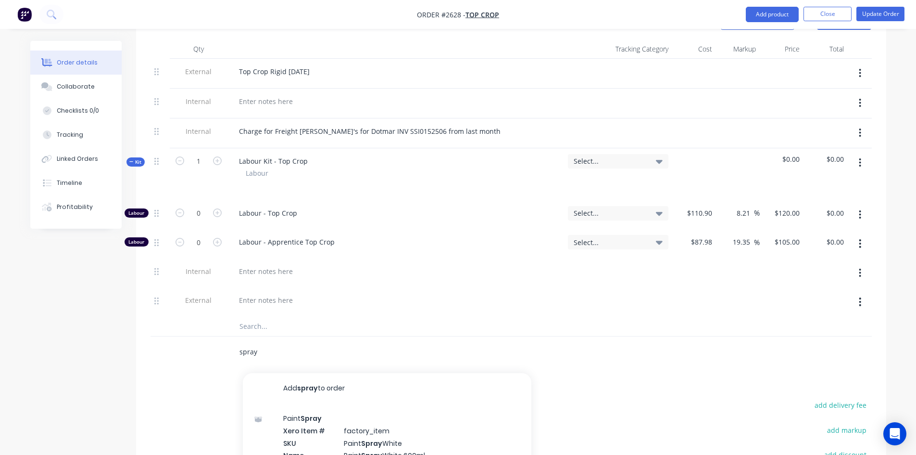
click at [240, 342] on input "spray" at bounding box center [335, 351] width 192 height 19
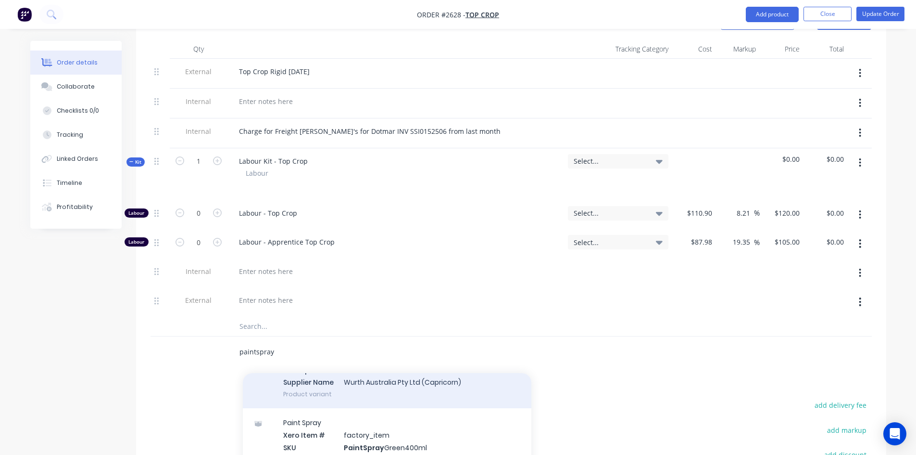
scroll to position [385, 0]
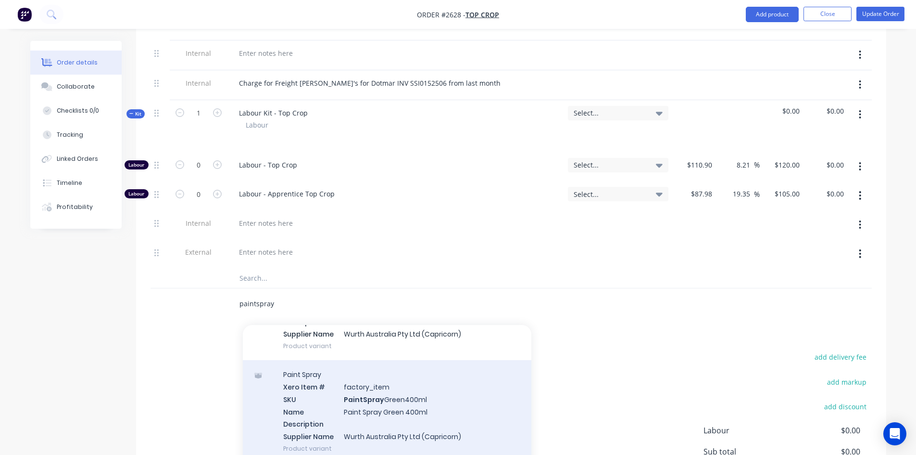
type input "paintspray"
click at [351, 406] on div "Paint Spray Xero Item # factory_item SKU PaintSpray Green400ml Name Paint Spray…" at bounding box center [387, 411] width 289 height 102
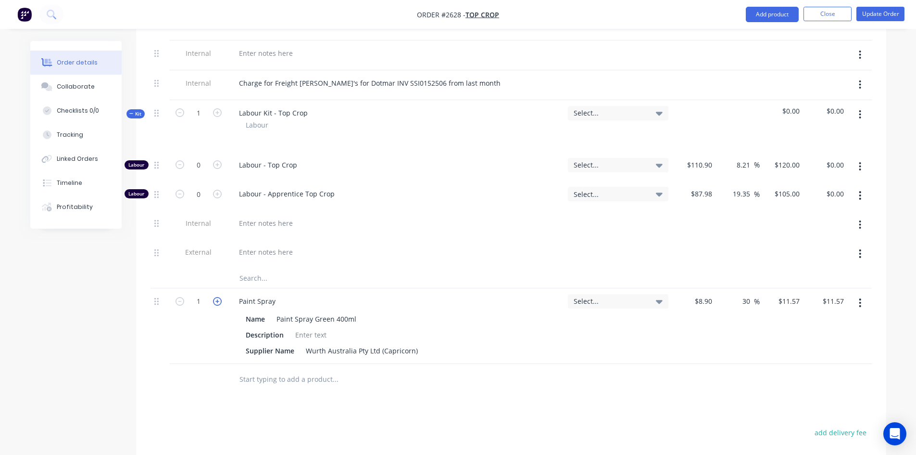
click at [217, 297] on icon "button" at bounding box center [217, 301] width 9 height 9
type input "2"
type input "$23.14"
click at [176, 297] on icon "button" at bounding box center [180, 301] width 9 height 9
type input "1"
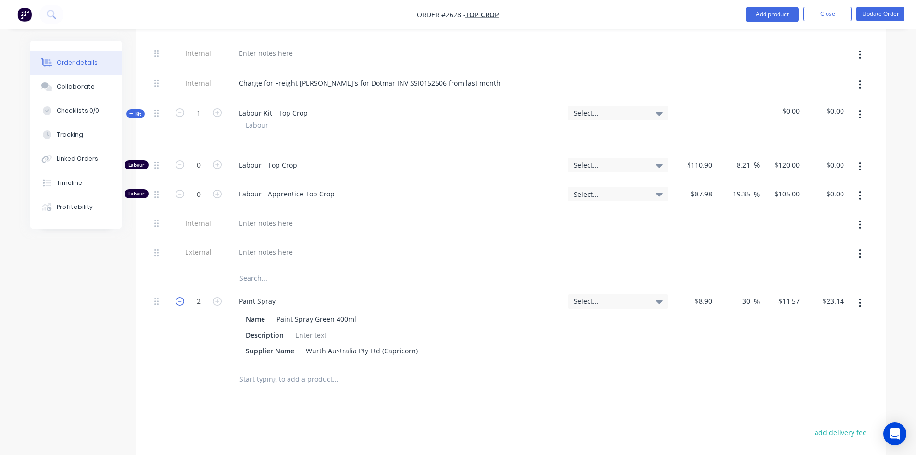
type input "$11.57"
click at [316, 372] on input "text" at bounding box center [335, 378] width 192 height 19
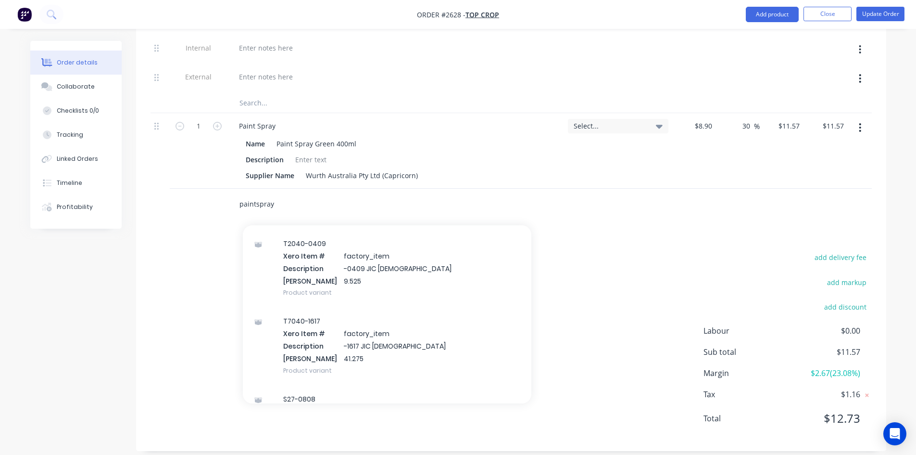
scroll to position [0, 0]
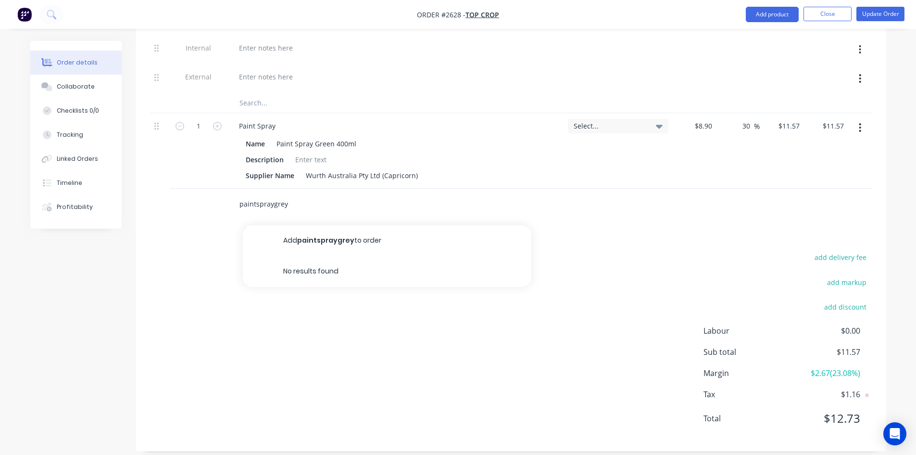
click at [293, 195] on input "paintspraygrey" at bounding box center [335, 203] width 192 height 19
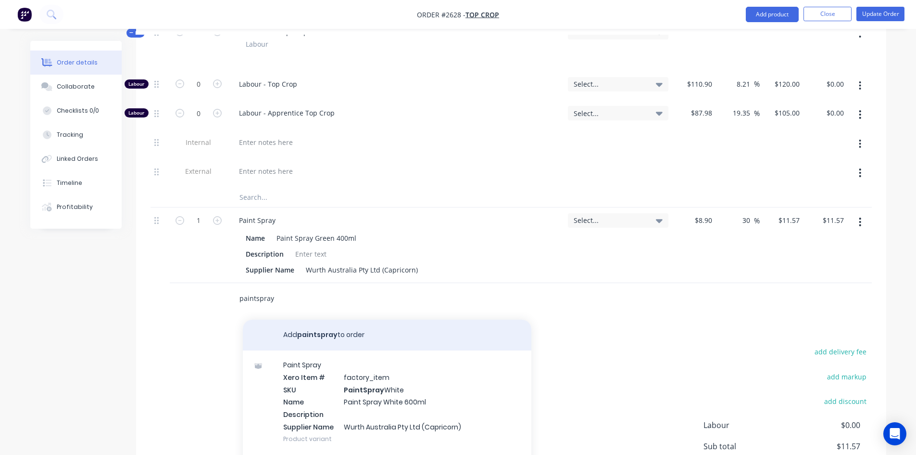
scroll to position [464, 0]
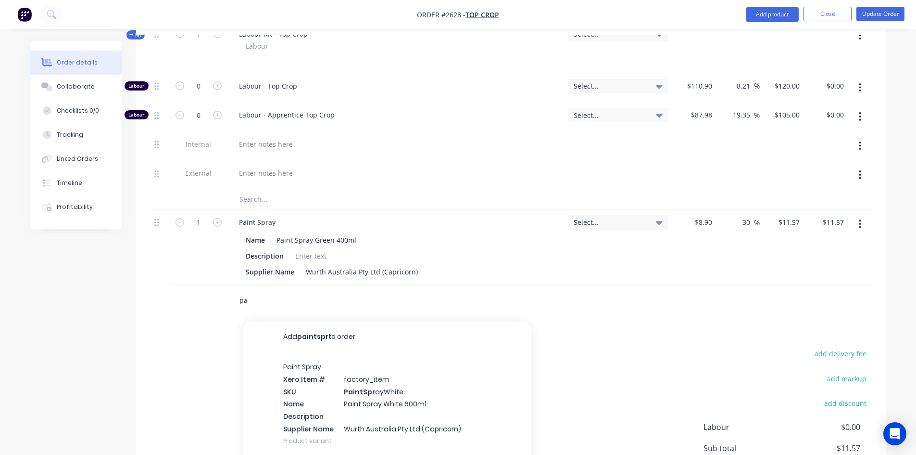
type input "p"
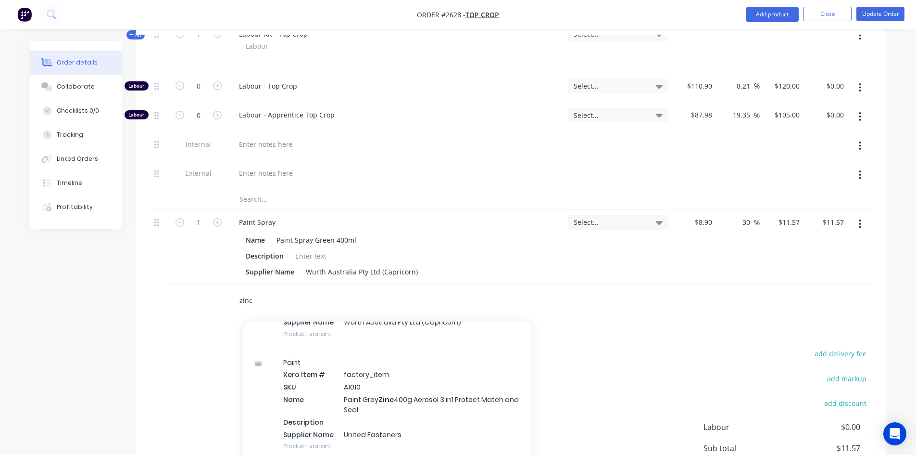
scroll to position [1562, 0]
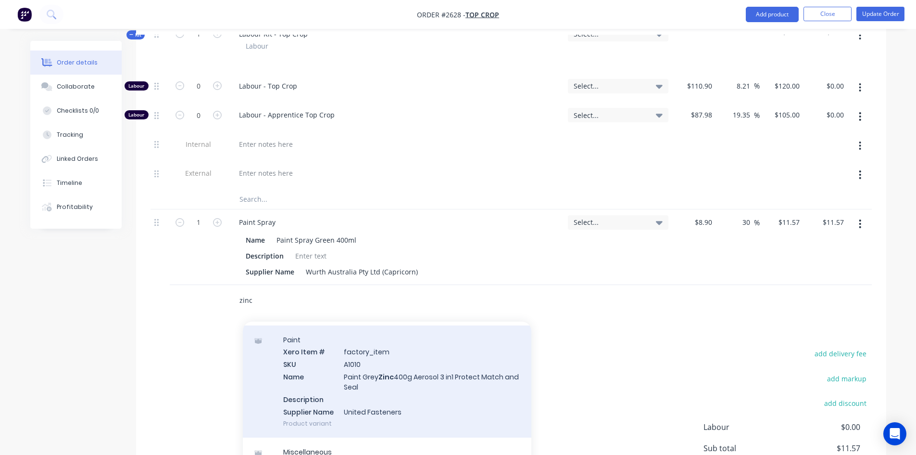
type input "zinc"
click at [392, 363] on div "Paint Xero Item # factory_item SKU A1010 Name Paint Grey Zinc 400g Aerosol 3 in…" at bounding box center [387, 381] width 289 height 113
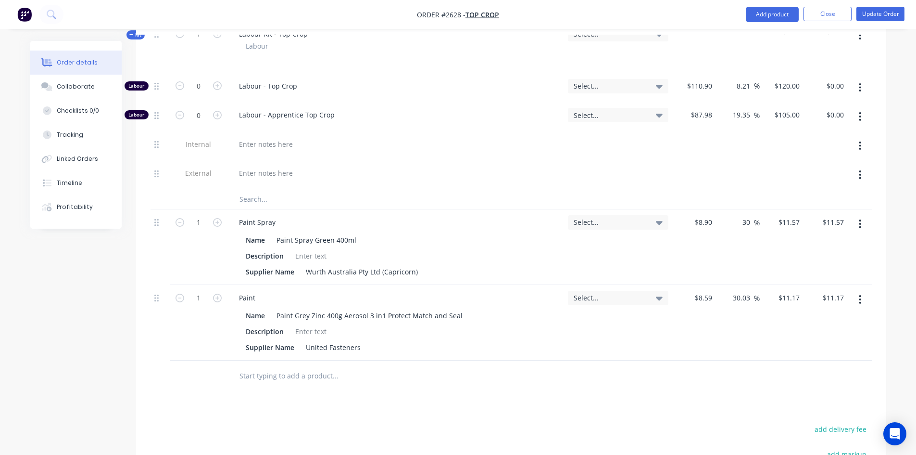
click at [253, 373] on input "text" at bounding box center [335, 375] width 192 height 19
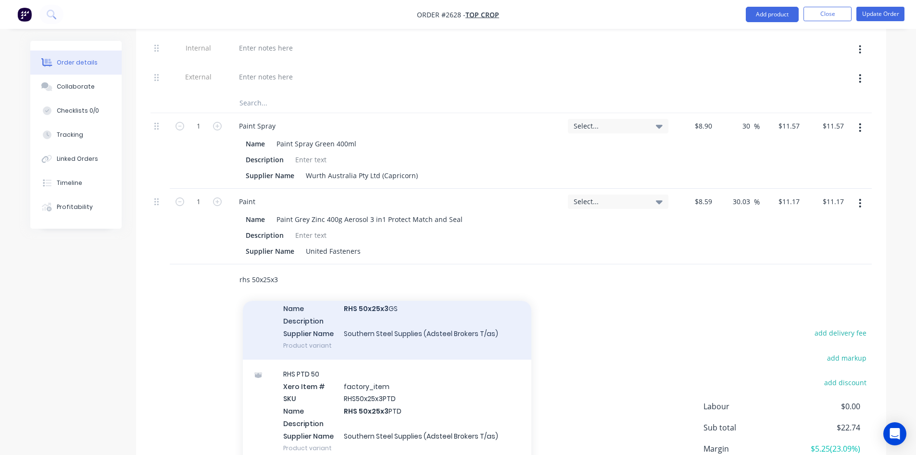
scroll to position [96, 0]
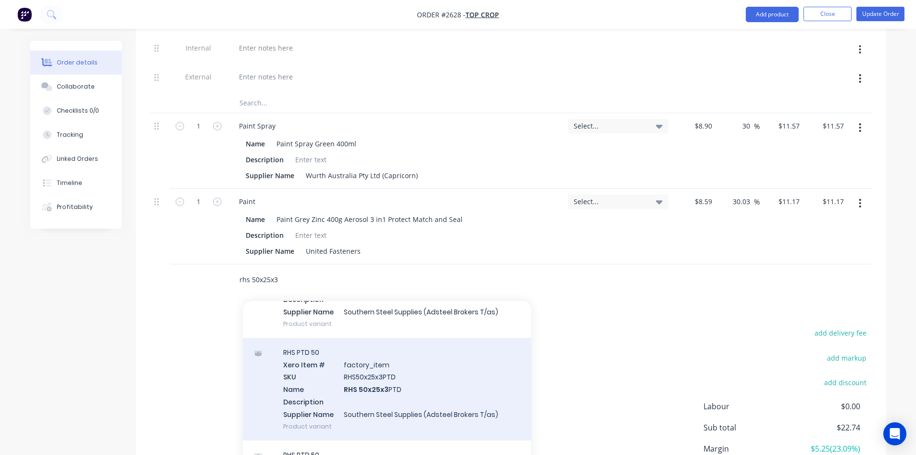
type input "rhs 50x25x3"
click at [325, 368] on div "RHS PTD 50 Xero Item # factory_item SKU RHS50x25x3PTD Name RHS 50x25x3 PTD Desc…" at bounding box center [387, 389] width 289 height 102
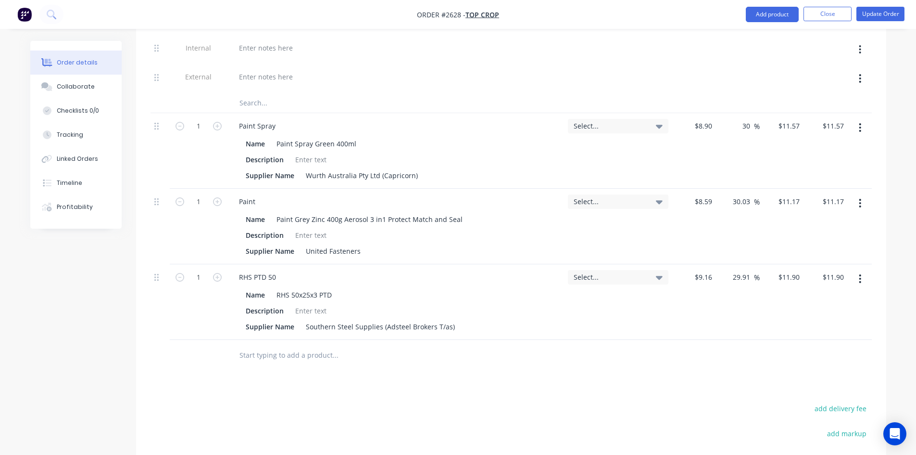
click at [284, 345] on input "text" at bounding box center [335, 354] width 192 height 19
click at [284, 347] on input "text" at bounding box center [335, 354] width 192 height 19
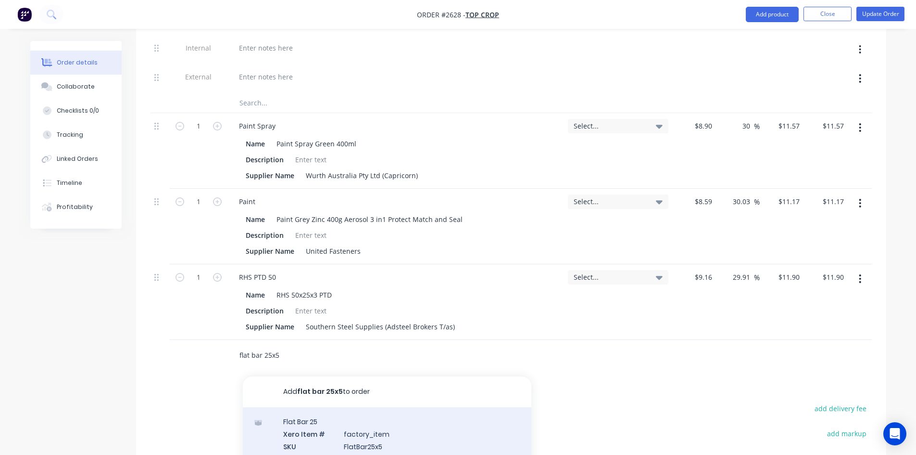
type input "flat bar 25x5"
click at [342, 415] on div "Flat Bar 25 Xero Item # factory_item SKU FlatBar25x5 Name Flat Bar 25x5 Descrip…" at bounding box center [387, 458] width 289 height 102
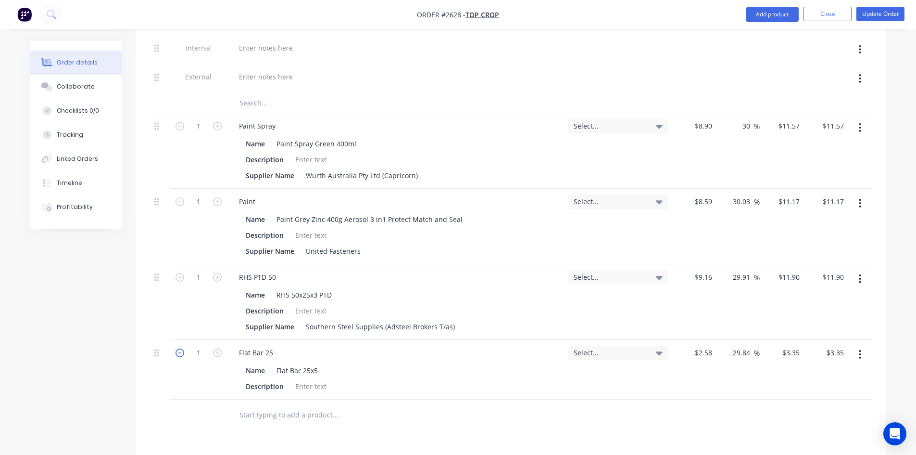
click at [179, 348] on icon "button" at bounding box center [180, 352] width 9 height 9
type input "0"
type input "$0.00"
type input "0.5"
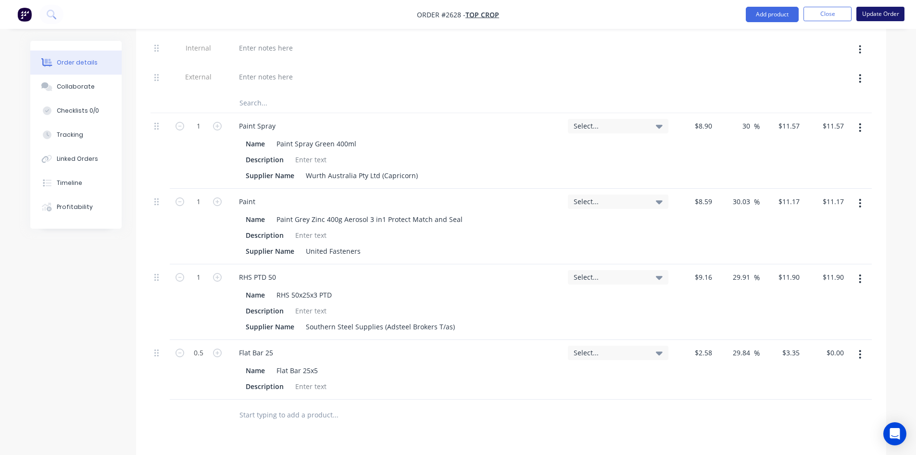
type input "$1.68"
click at [886, 14] on button "Update Order" at bounding box center [881, 14] width 48 height 14
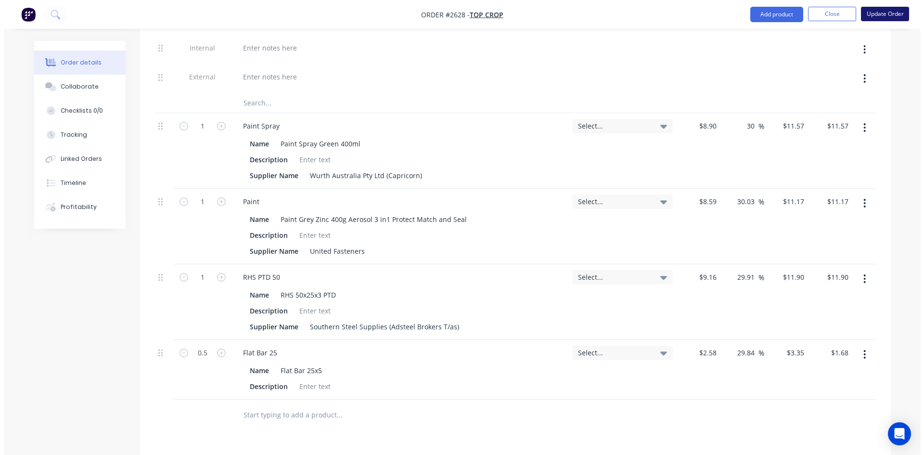
scroll to position [0, 0]
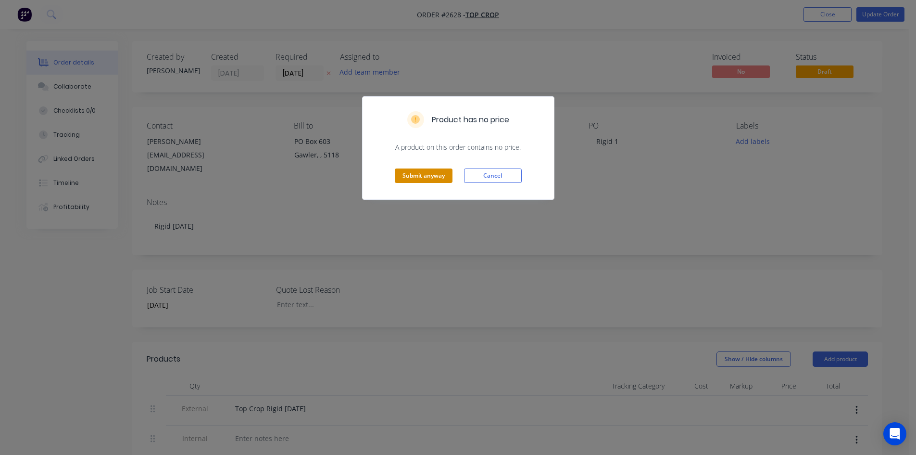
click at [410, 173] on button "Submit anyway" at bounding box center [424, 175] width 58 height 14
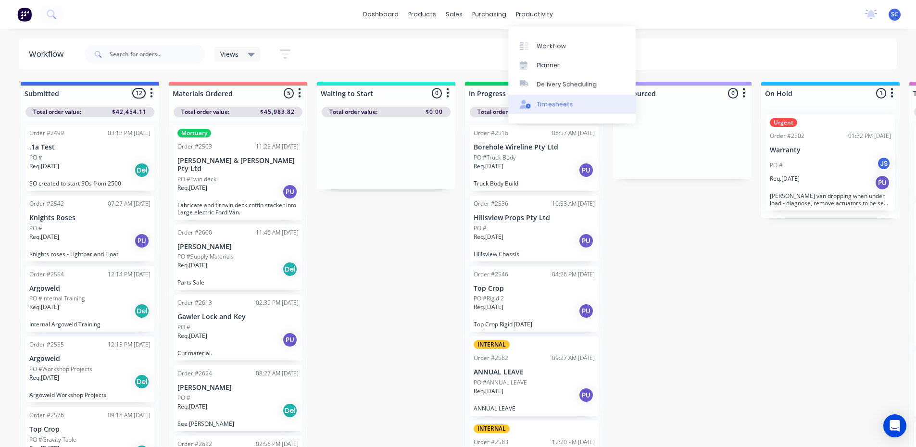
click at [554, 106] on div "Timesheets" at bounding box center [555, 104] width 36 height 9
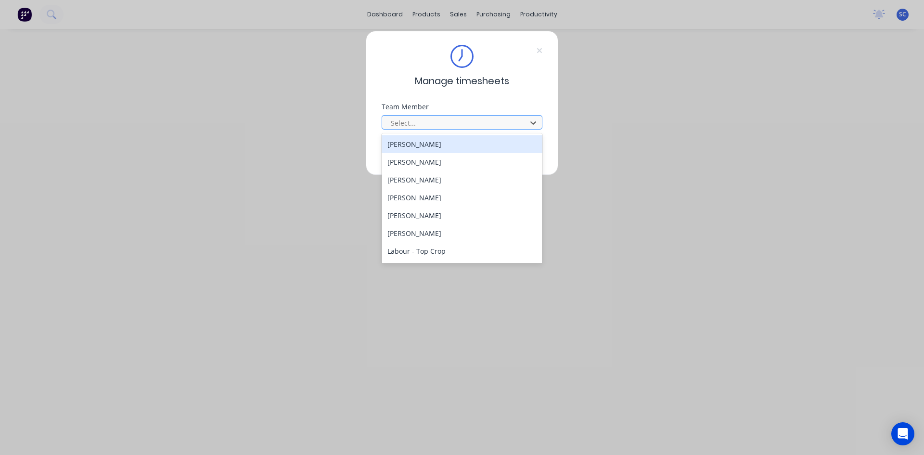
click at [436, 124] on div at bounding box center [456, 123] width 132 height 12
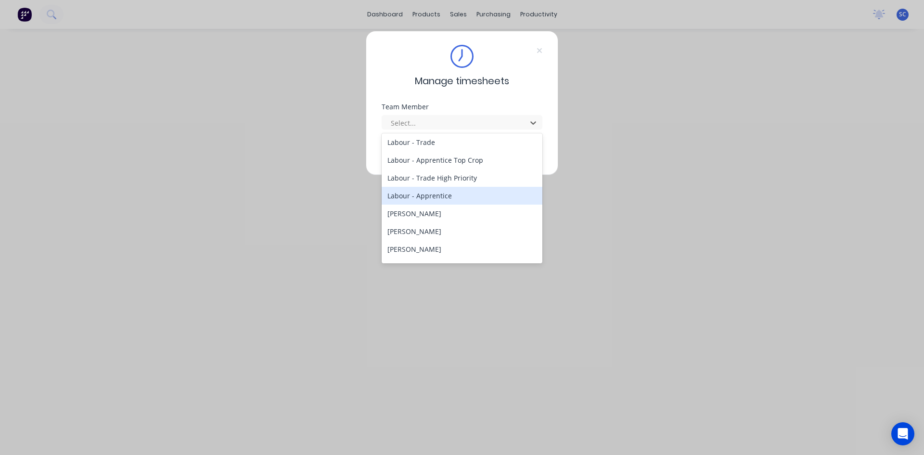
scroll to position [192, 0]
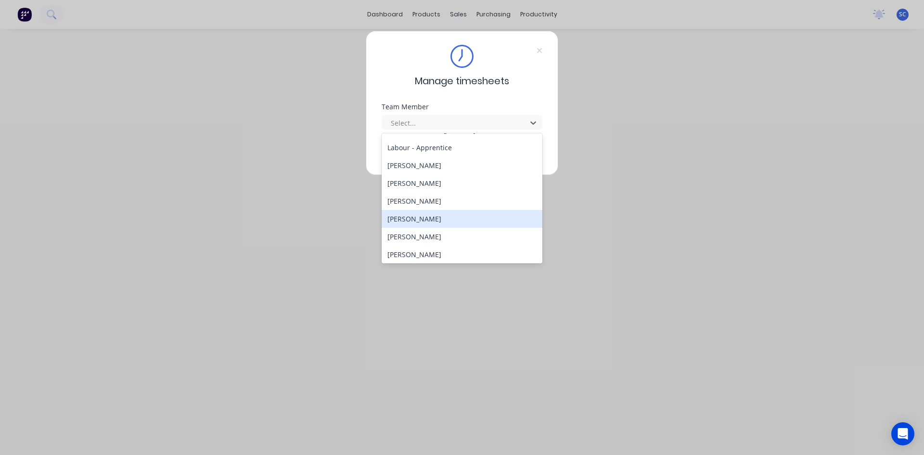
click at [452, 215] on div "[PERSON_NAME]" at bounding box center [461, 219] width 161 height 18
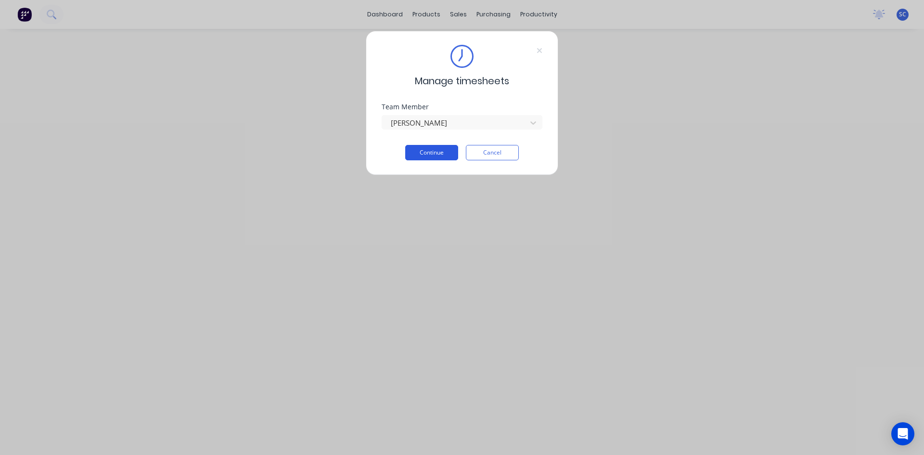
click at [440, 149] on button "Continue" at bounding box center [431, 152] width 53 height 15
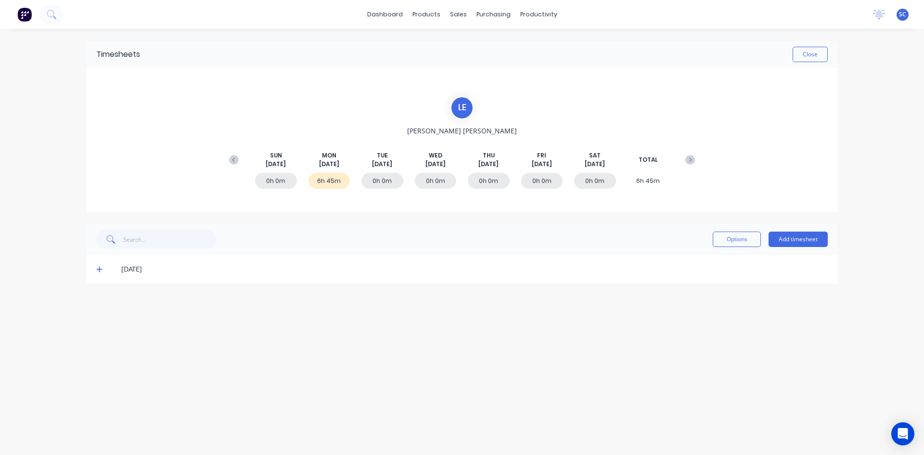
click at [98, 268] on icon at bounding box center [99, 269] width 6 height 7
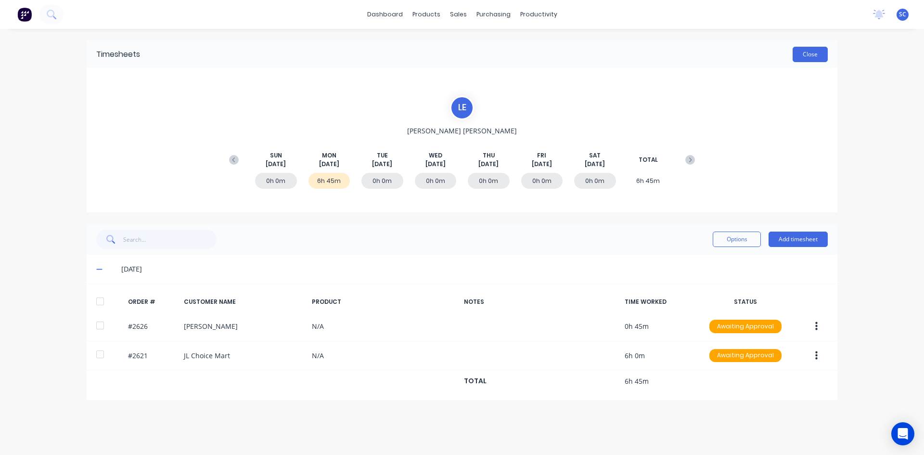
click at [798, 51] on button "Close" at bounding box center [809, 54] width 35 height 15
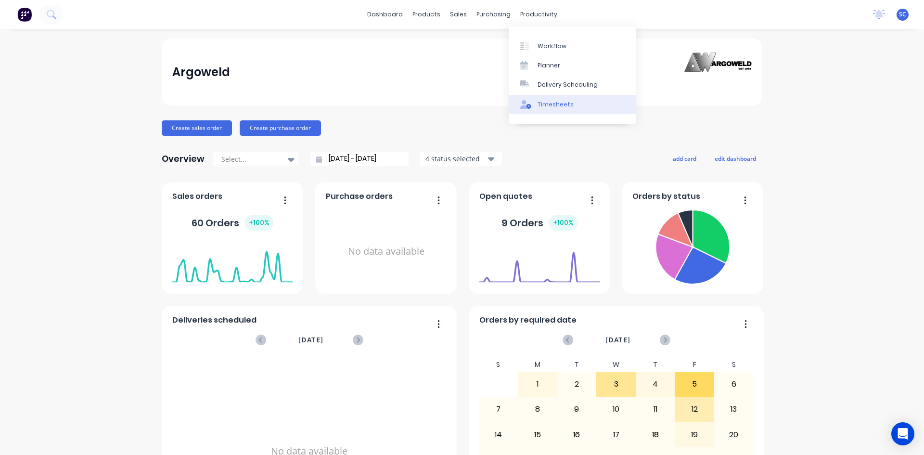
click at [551, 105] on div "Timesheets" at bounding box center [555, 104] width 36 height 9
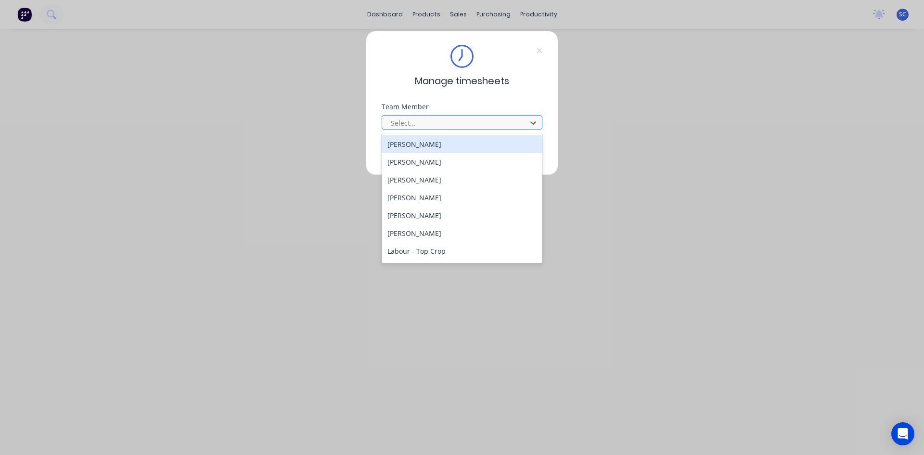
click at [442, 121] on div at bounding box center [456, 123] width 132 height 12
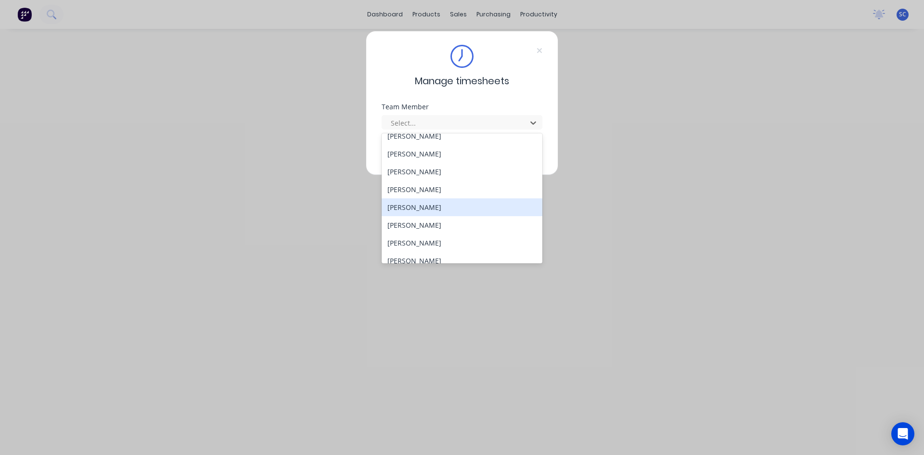
scroll to position [235, 0]
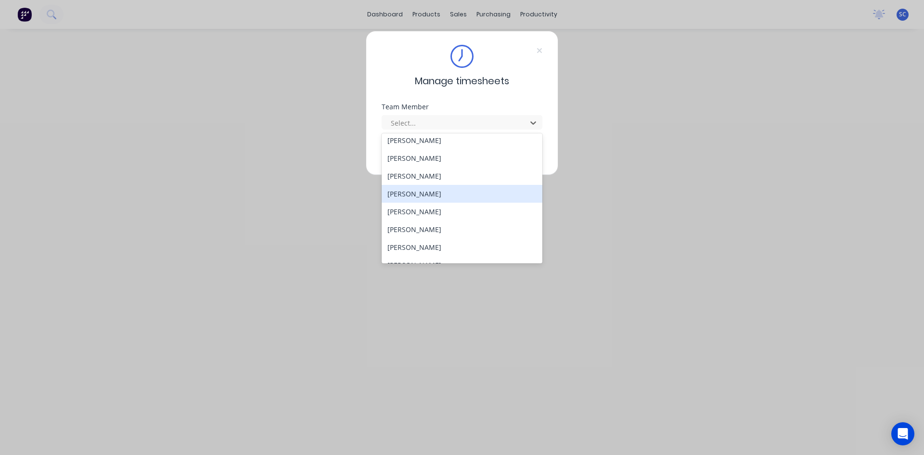
click at [438, 193] on div "[PERSON_NAME]" at bounding box center [461, 194] width 161 height 18
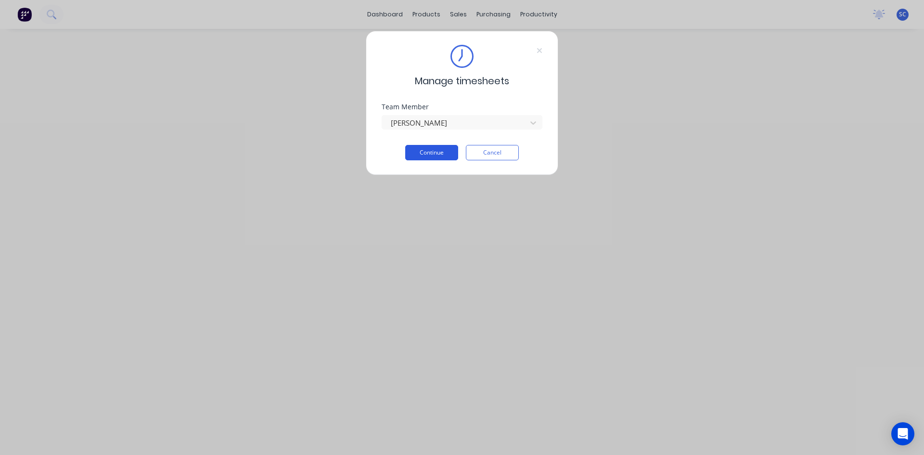
click at [433, 153] on button "Continue" at bounding box center [431, 152] width 53 height 15
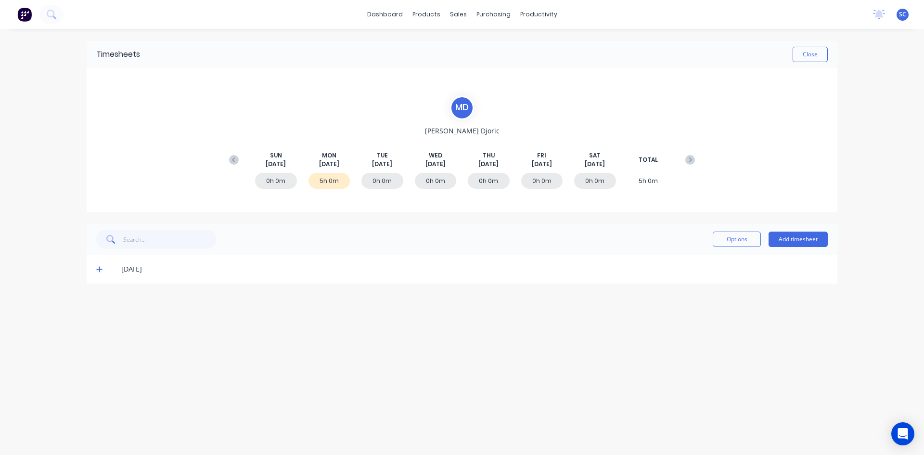
click at [100, 268] on icon at bounding box center [99, 269] width 6 height 6
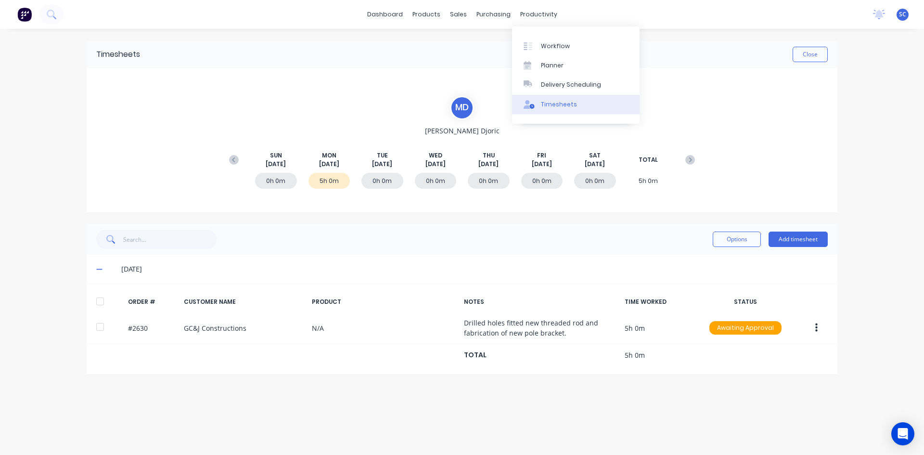
click at [556, 106] on div "Timesheets" at bounding box center [559, 104] width 36 height 9
click at [807, 51] on button "Close" at bounding box center [809, 54] width 35 height 15
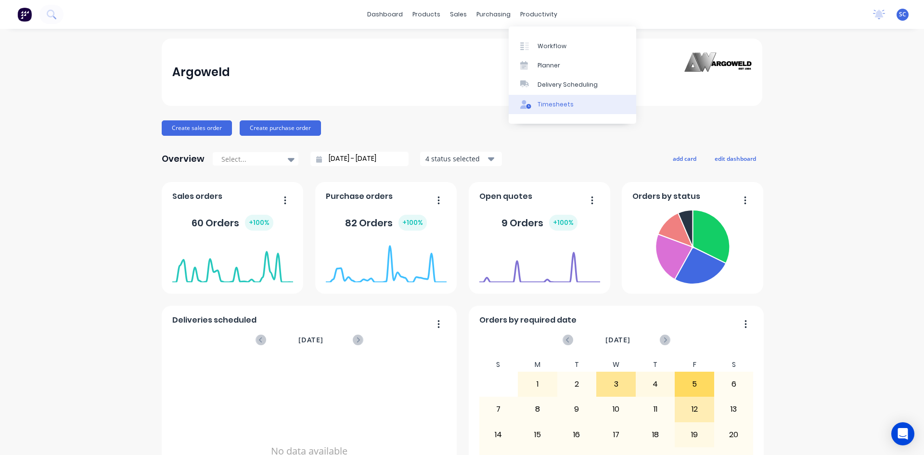
click at [543, 104] on div "Timesheets" at bounding box center [555, 104] width 36 height 9
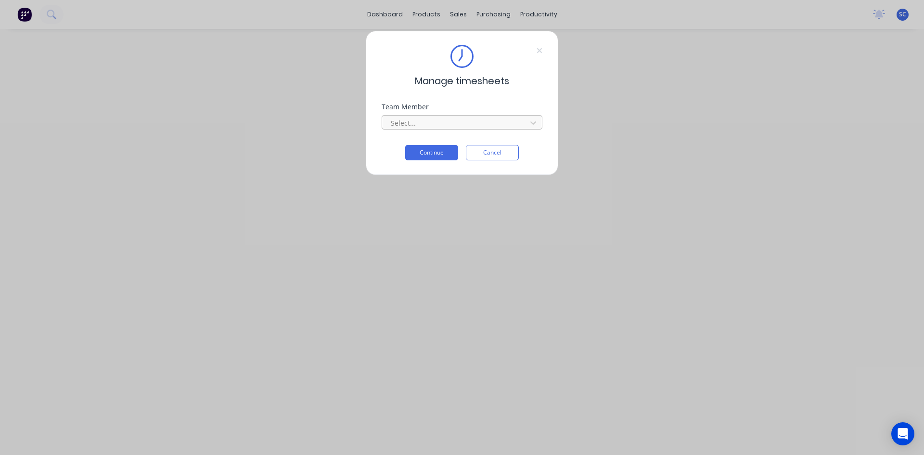
click at [450, 123] on div at bounding box center [456, 123] width 132 height 12
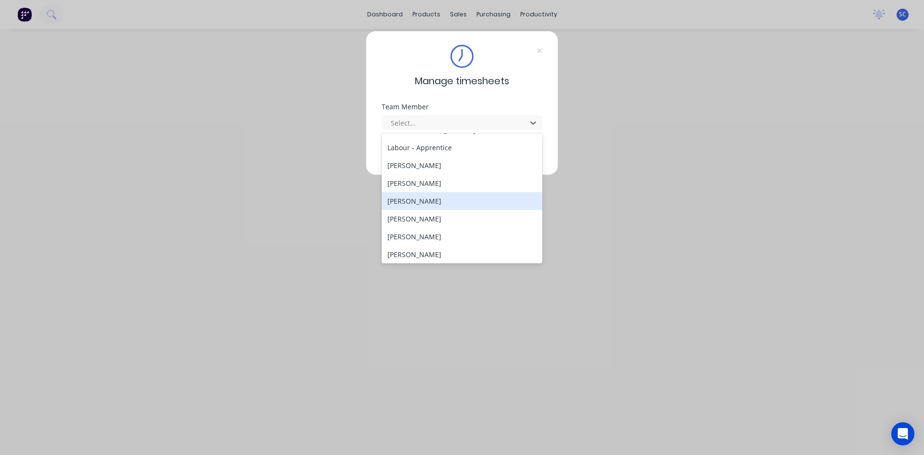
scroll to position [240, 0]
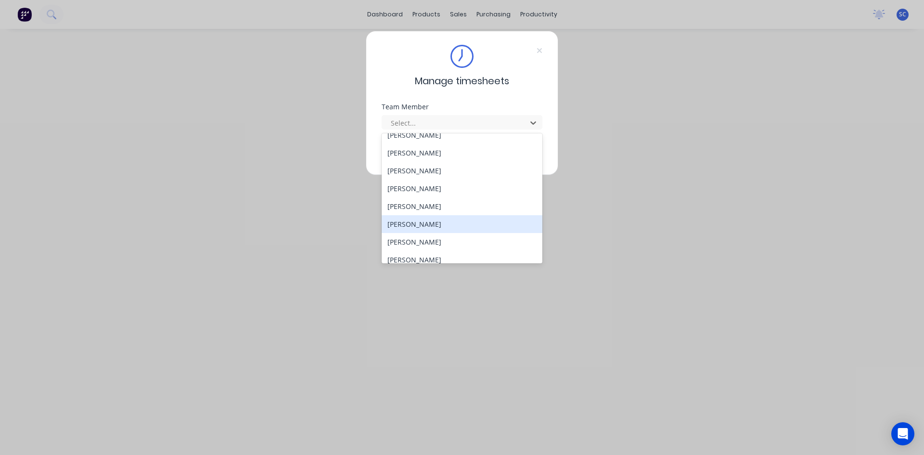
click at [453, 223] on div "[PERSON_NAME]" at bounding box center [461, 224] width 161 height 18
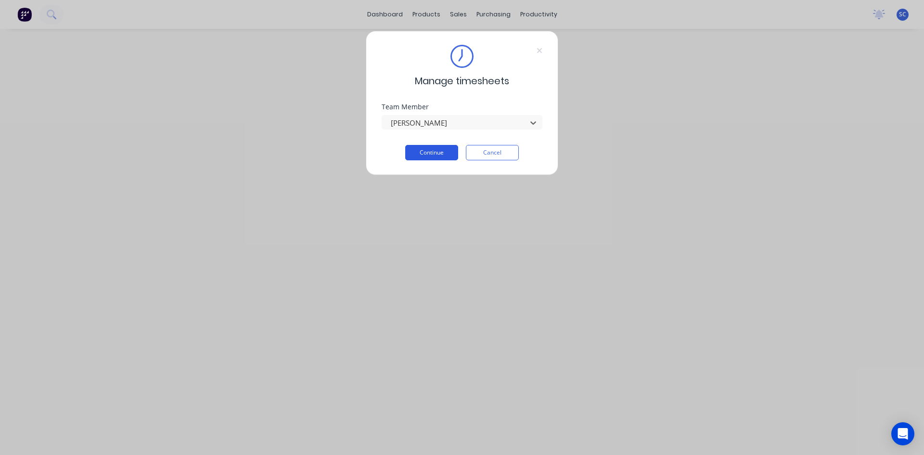
click at [437, 149] on button "Continue" at bounding box center [431, 152] width 53 height 15
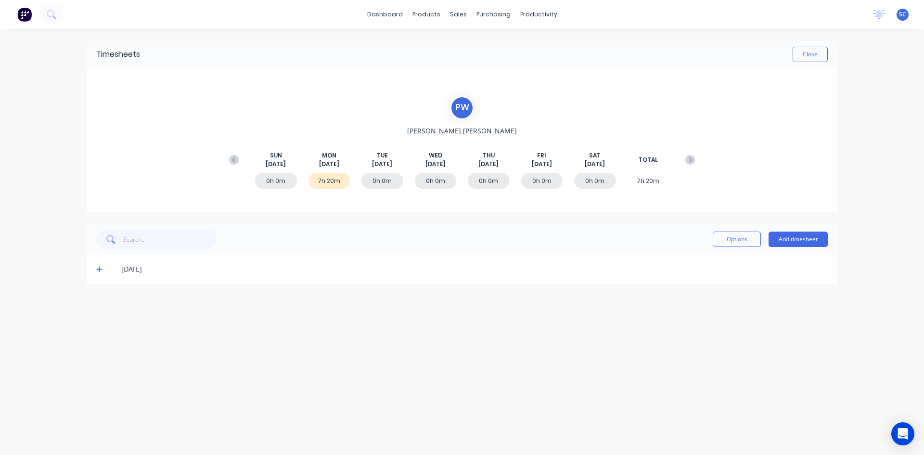
click at [99, 269] on icon at bounding box center [99, 269] width 6 height 6
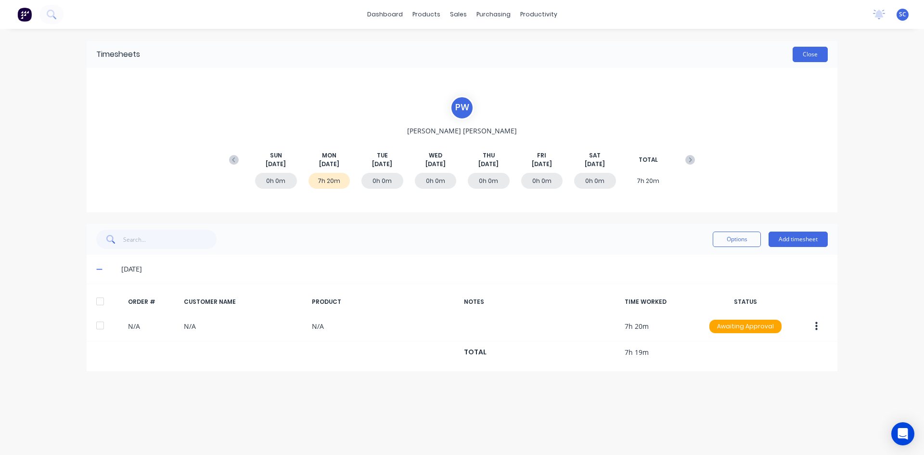
click at [812, 55] on button "Close" at bounding box center [809, 54] width 35 height 15
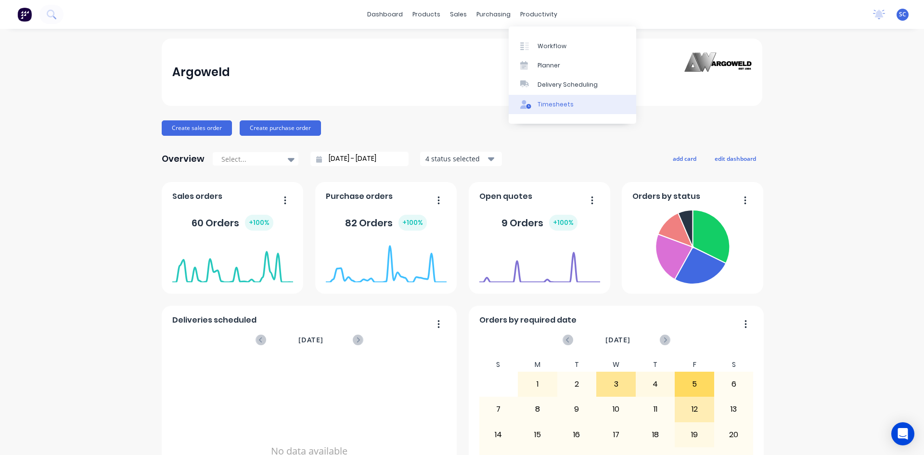
click at [545, 103] on div "Timesheets" at bounding box center [555, 104] width 36 height 9
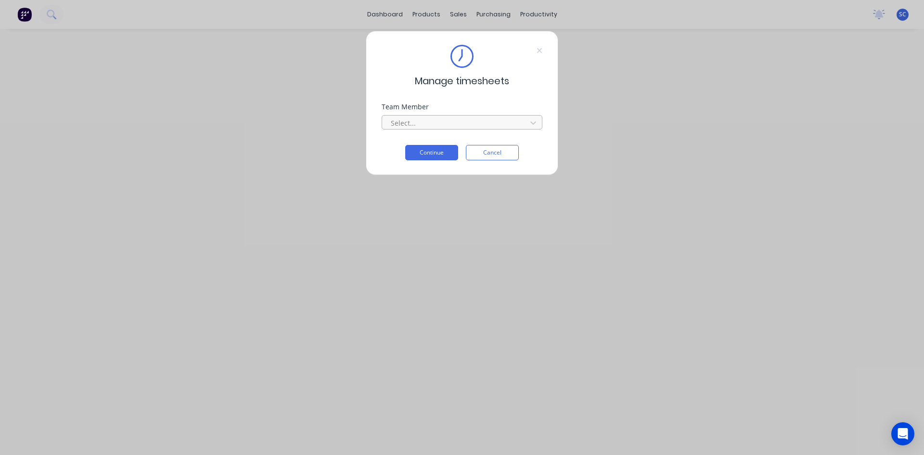
click at [485, 122] on div at bounding box center [456, 123] width 132 height 12
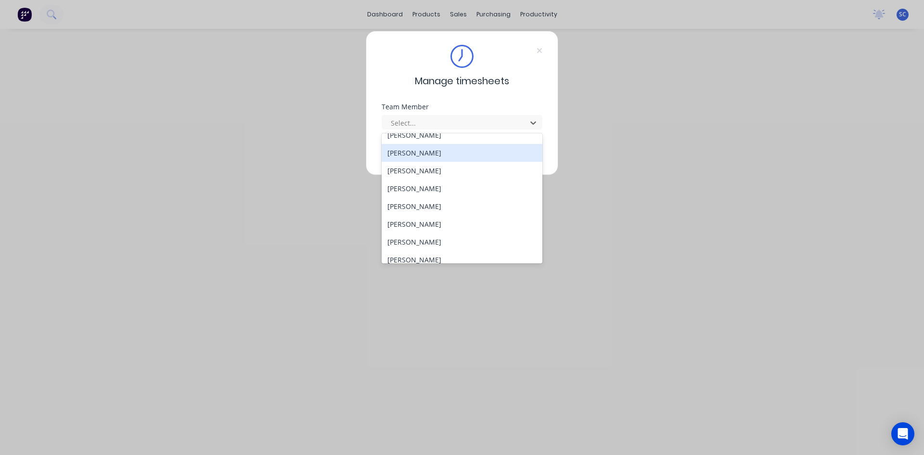
scroll to position [283, 0]
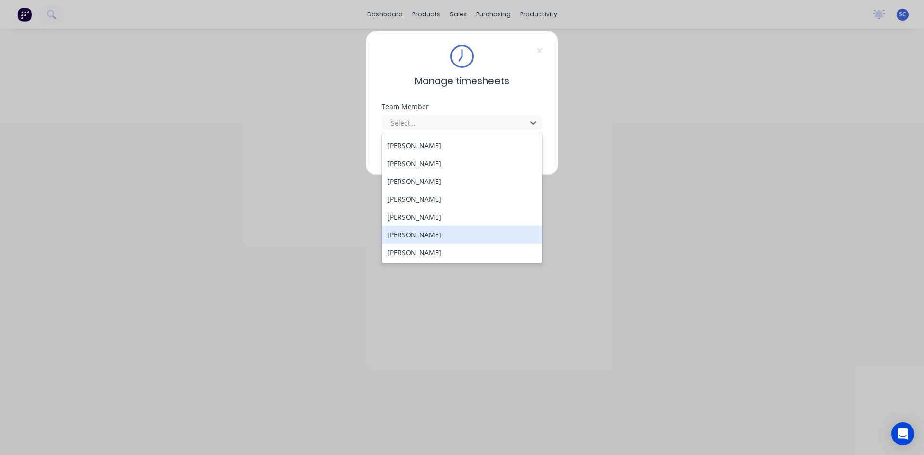
click at [443, 230] on div "[PERSON_NAME]" at bounding box center [461, 235] width 161 height 18
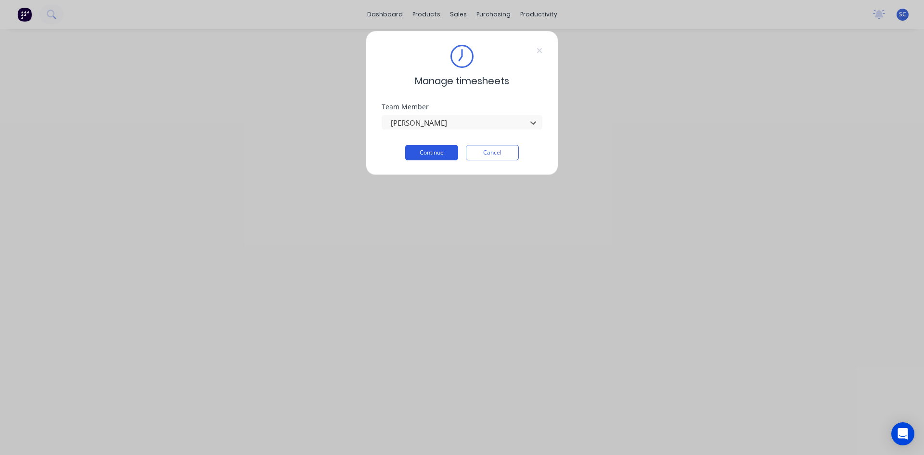
click at [443, 146] on button "Continue" at bounding box center [431, 152] width 53 height 15
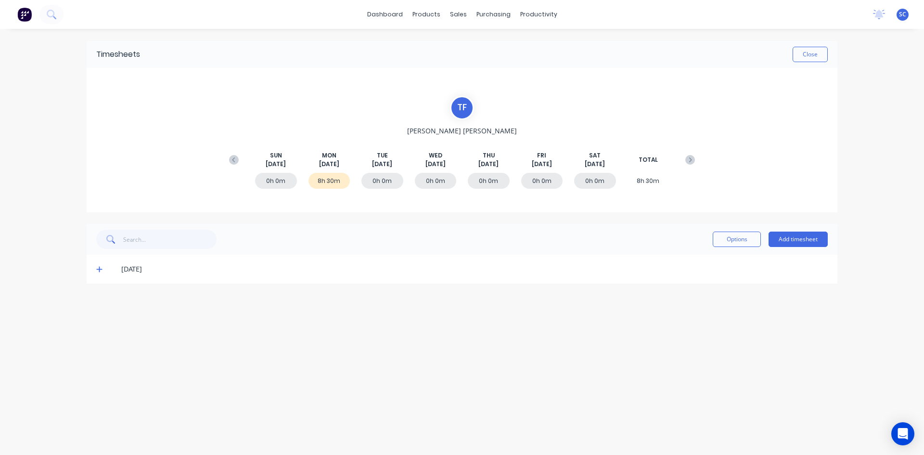
click at [98, 271] on icon at bounding box center [99, 269] width 6 height 7
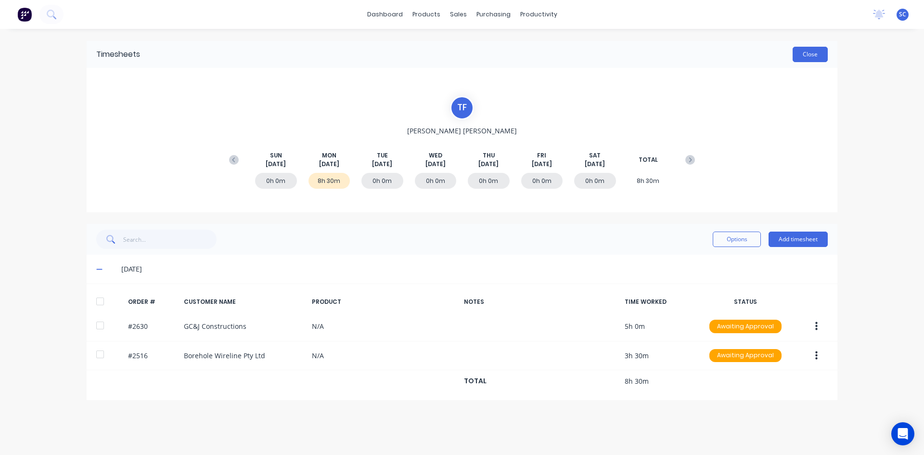
click at [797, 53] on button "Close" at bounding box center [809, 54] width 35 height 15
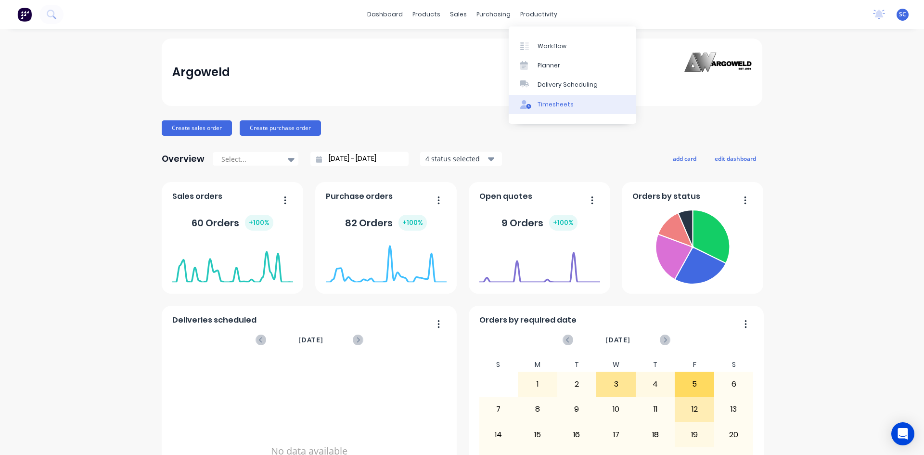
click at [549, 104] on div "Timesheets" at bounding box center [555, 104] width 36 height 9
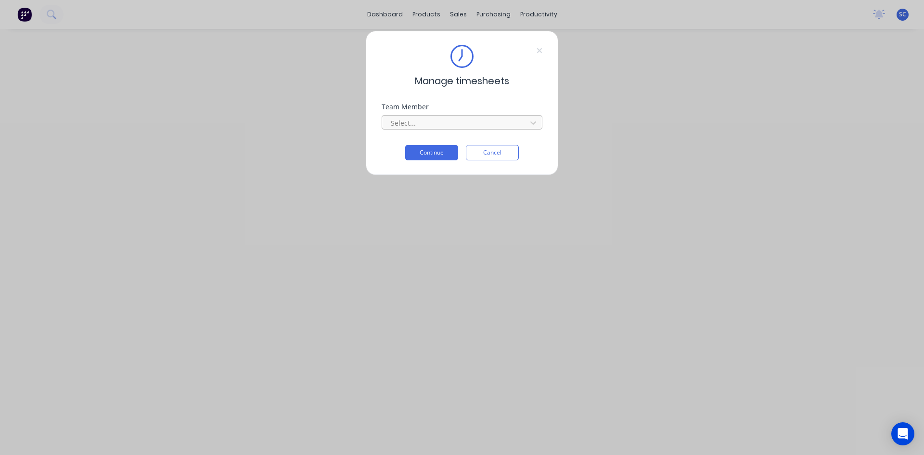
click at [444, 120] on div at bounding box center [456, 123] width 132 height 12
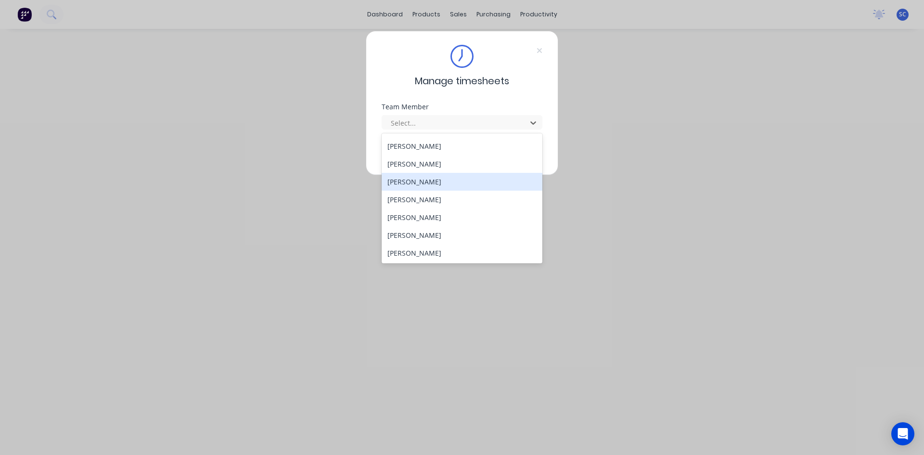
scroll to position [283, 0]
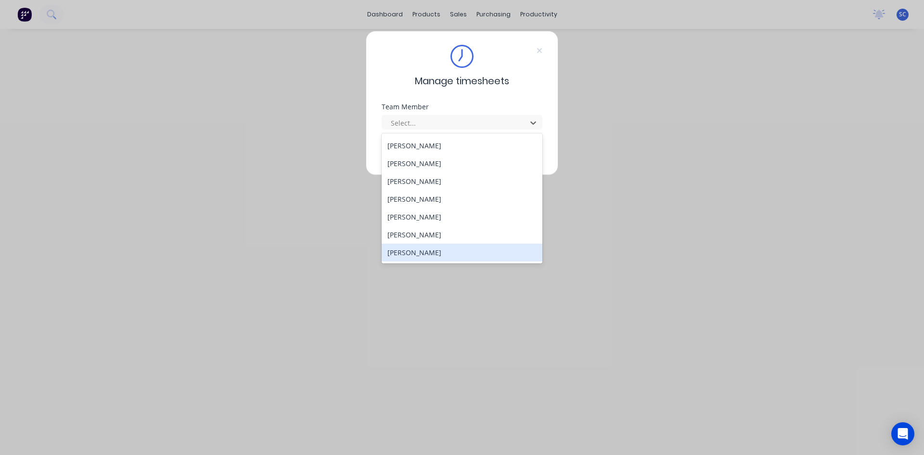
click at [417, 256] on div "[PERSON_NAME]" at bounding box center [461, 252] width 161 height 18
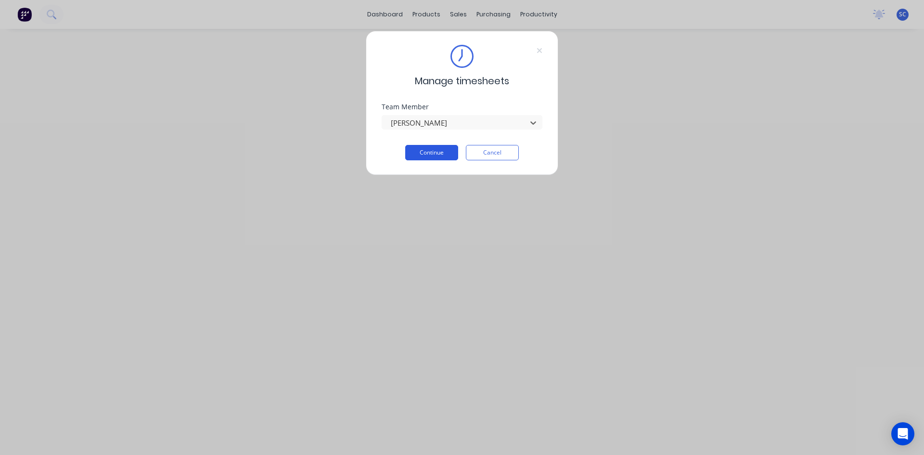
click at [439, 152] on button "Continue" at bounding box center [431, 152] width 53 height 15
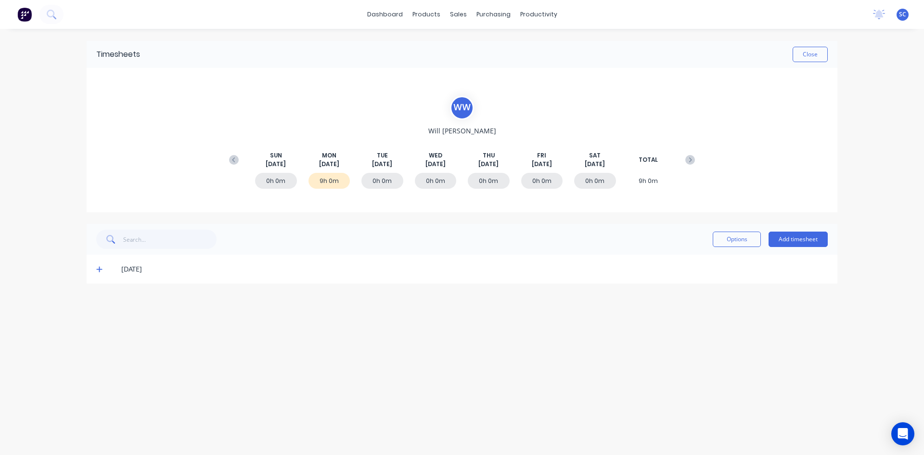
click at [99, 269] on icon at bounding box center [99, 269] width 6 height 6
